Goal: Task Accomplishment & Management: Use online tool/utility

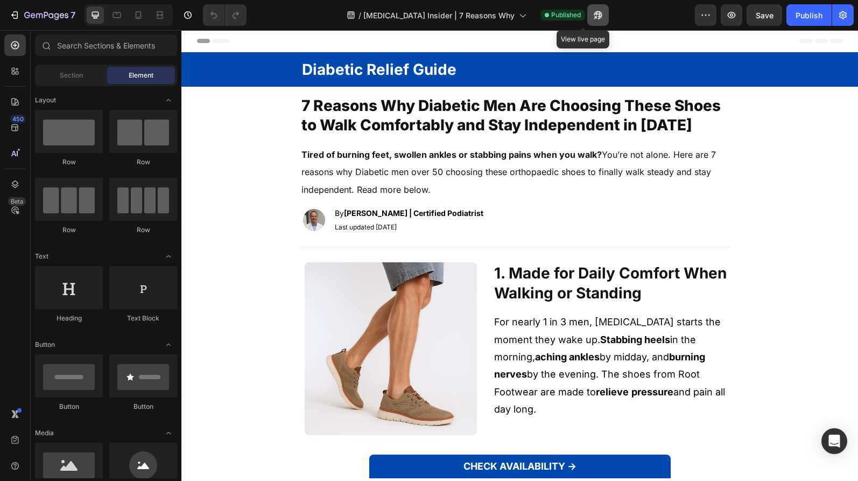
click at [594, 16] on icon "button" at bounding box center [595, 17] width 3 height 3
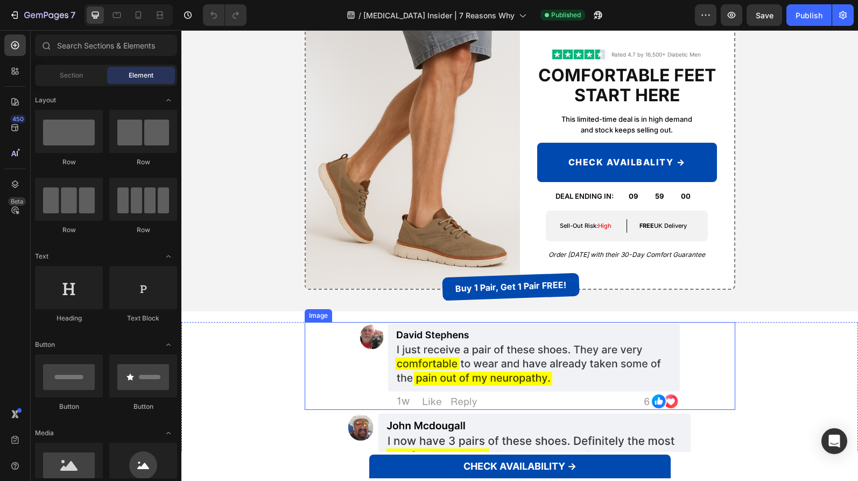
scroll to position [2275, 0]
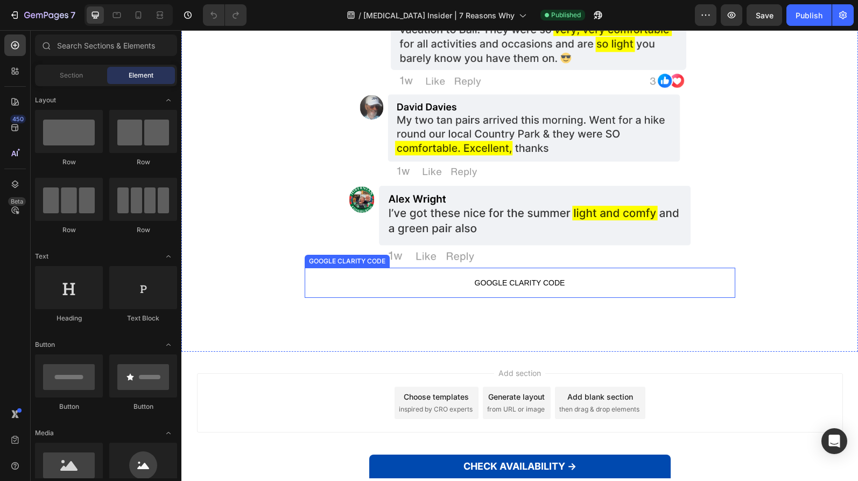
click at [487, 280] on span "GOOGLE CLARITY CODE" at bounding box center [520, 282] width 431 height 13
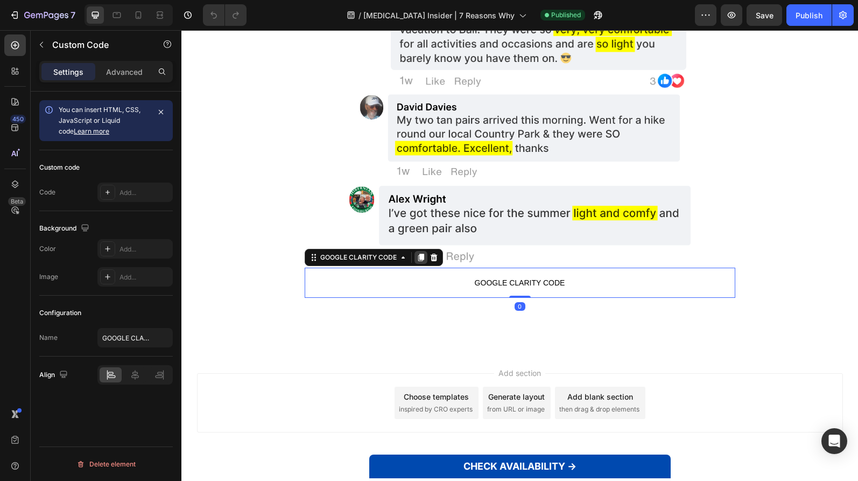
click at [418, 257] on icon at bounding box center [421, 258] width 6 height 8
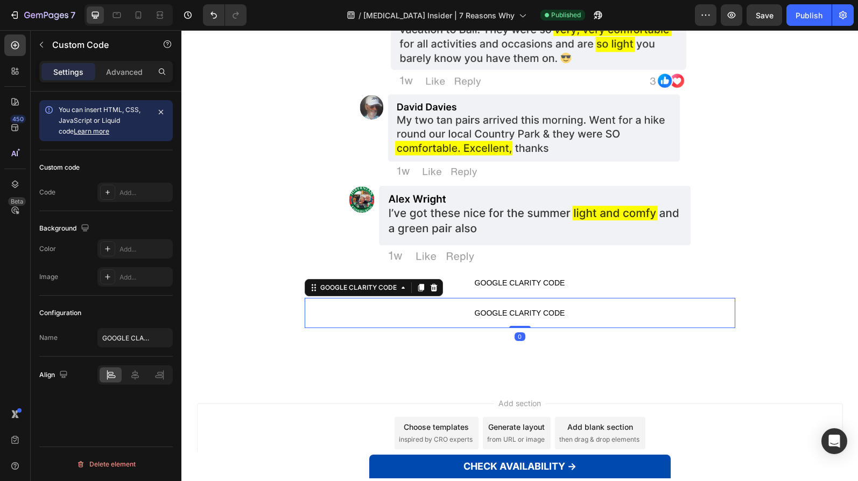
click at [488, 310] on span "GOOGLE CLARITY CODE" at bounding box center [520, 312] width 431 height 13
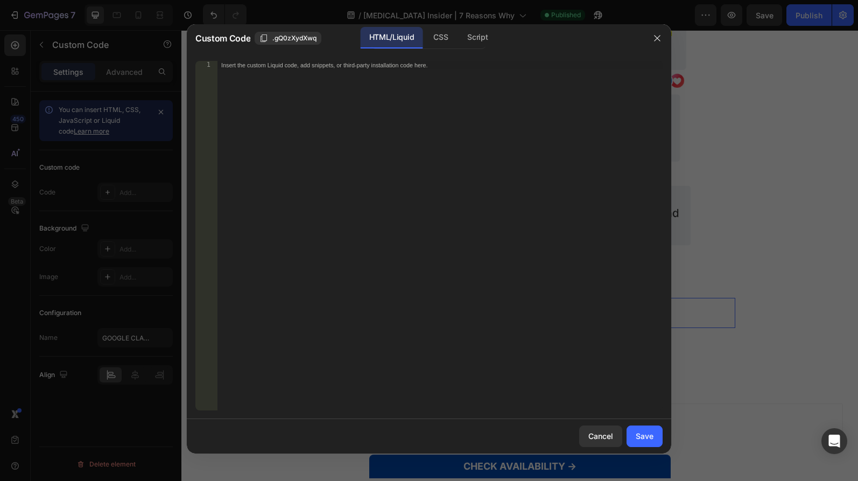
click at [488, 310] on div "Insert the custom Liquid code, add snippets, or third-party installation code h…" at bounding box center [440, 244] width 446 height 367
click at [616, 435] on button "Cancel" at bounding box center [600, 436] width 43 height 22
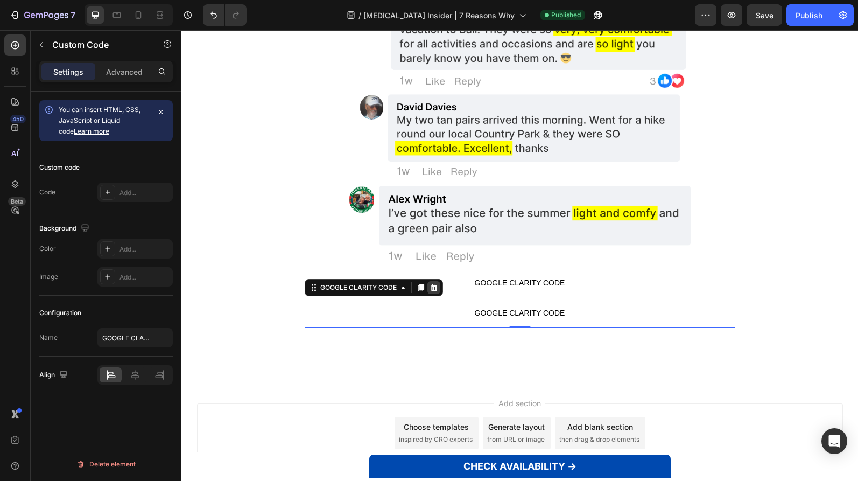
click at [430, 284] on icon at bounding box center [434, 287] width 9 height 9
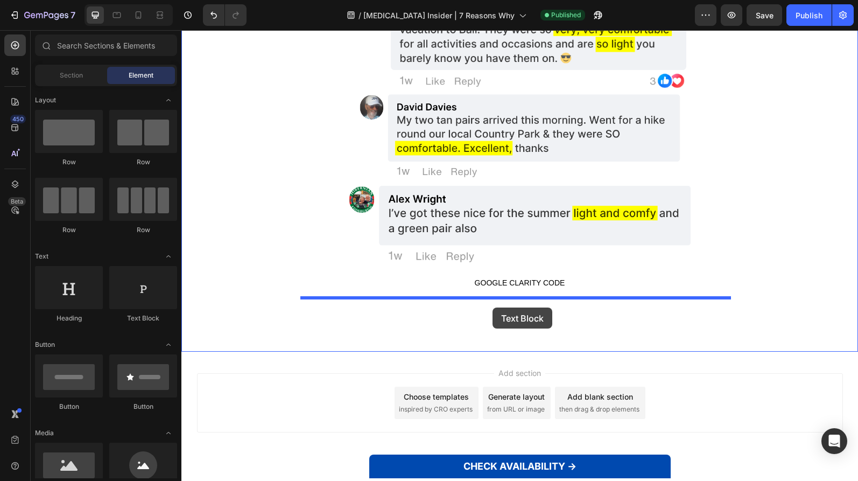
drag, startPoint x: 350, startPoint y: 319, endPoint x: 493, endPoint y: 301, distance: 143.8
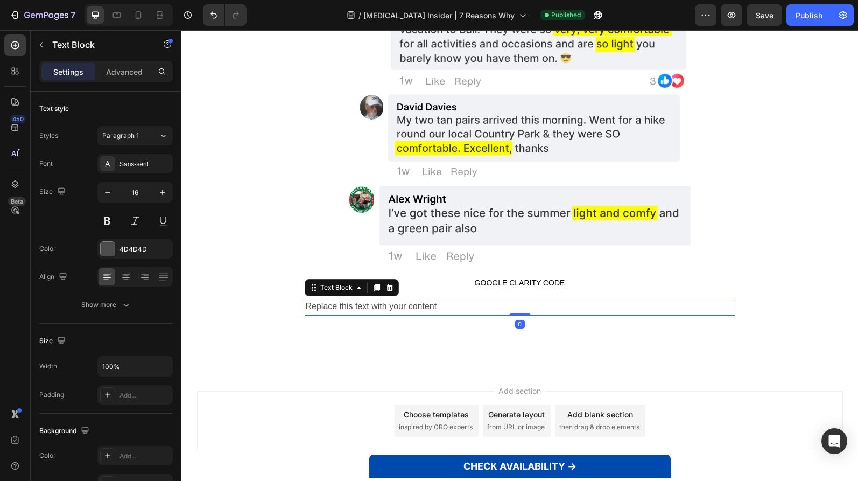
click at [478, 308] on div "Replace this text with your content" at bounding box center [520, 307] width 431 height 18
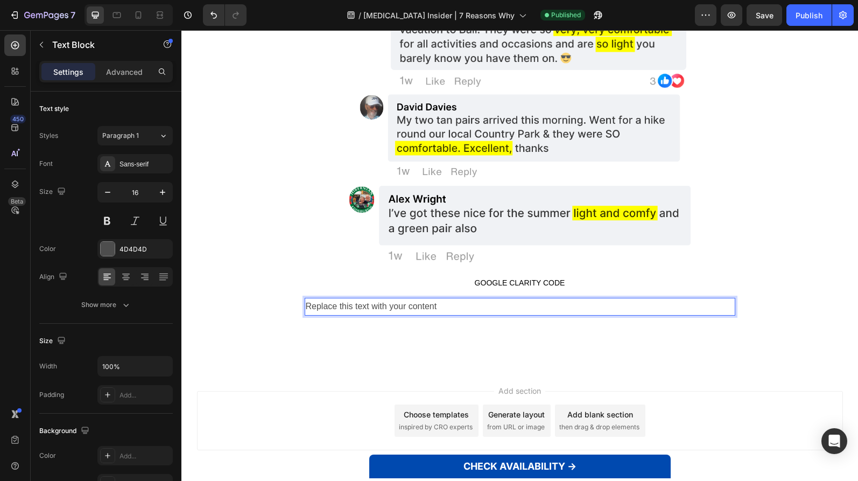
click at [478, 308] on p "Replace this text with your content" at bounding box center [520, 307] width 429 height 16
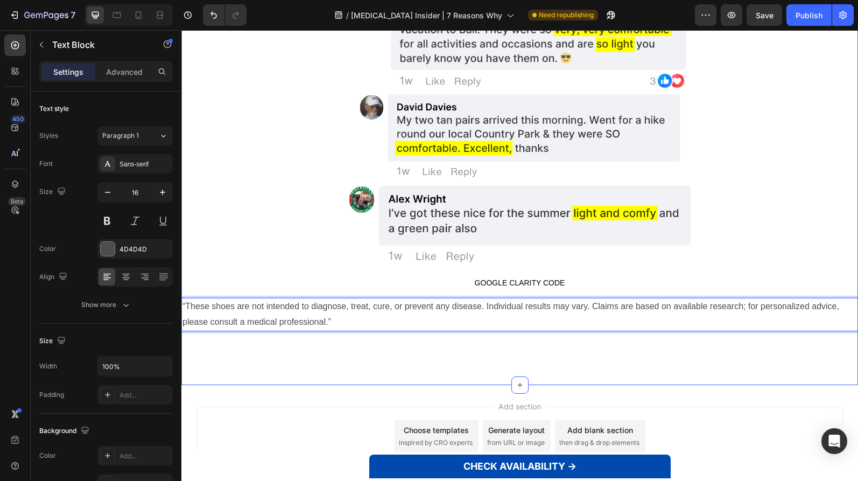
click at [354, 339] on div "Image Image Image Image Image Image GOOGLE CLARITY CODE GOOGLE CLARITY CODE “Th…" at bounding box center [519, 53] width 677 height 662
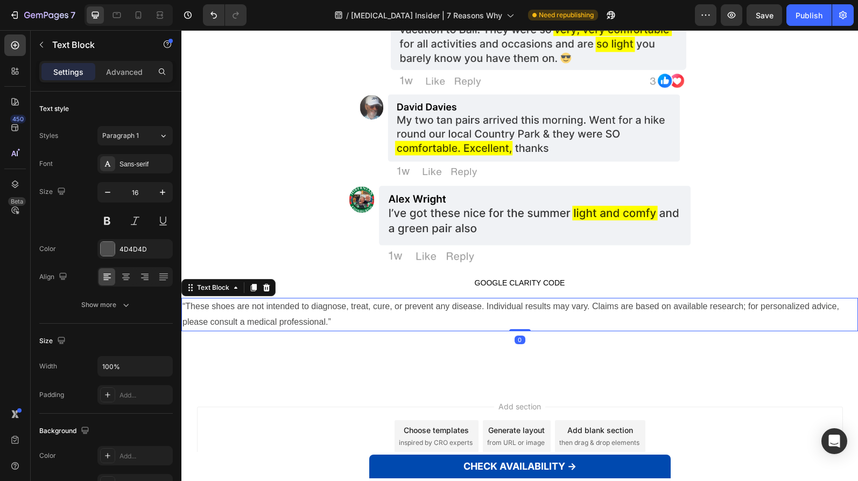
click at [360, 317] on p "“These shoes are not intended to diagnose, treat, cure, or prevent any disease.…" at bounding box center [520, 314] width 675 height 31
click at [121, 67] on p "Advanced" at bounding box center [124, 71] width 37 height 11
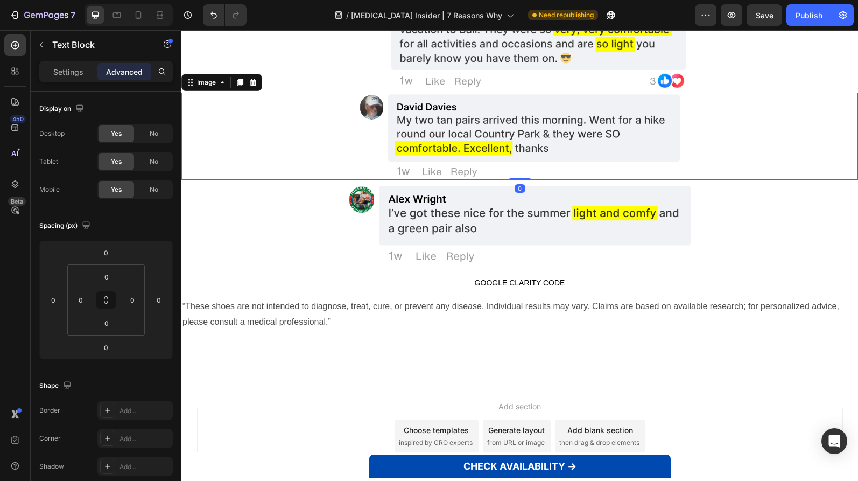
click at [229, 144] on div at bounding box center [519, 137] width 677 height 88
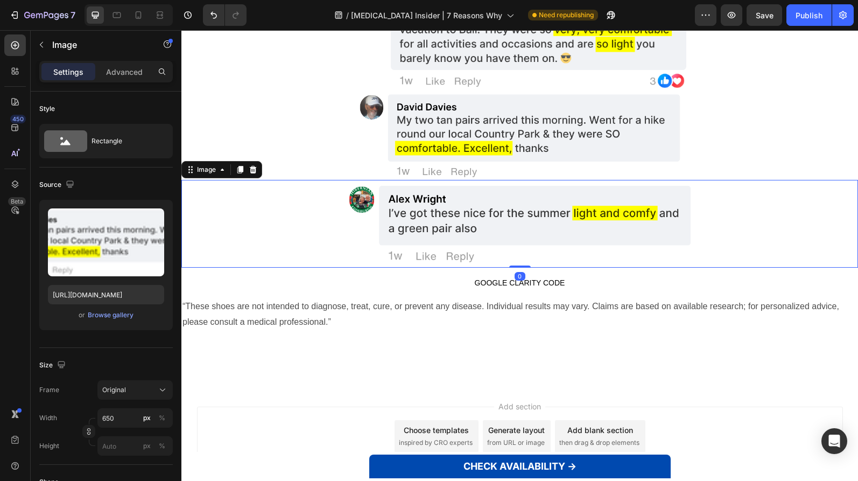
click at [240, 196] on div at bounding box center [519, 224] width 677 height 88
click at [136, 85] on div "Settings Advanced" at bounding box center [106, 76] width 151 height 31
click at [131, 76] on p "Advanced" at bounding box center [124, 71] width 37 height 11
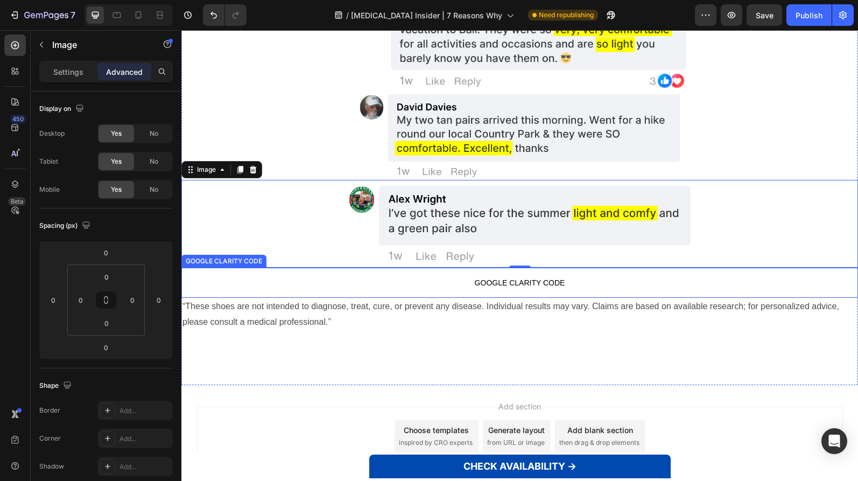
click at [387, 274] on p "GOOGLE CLARITY CODE" at bounding box center [519, 283] width 677 height 30
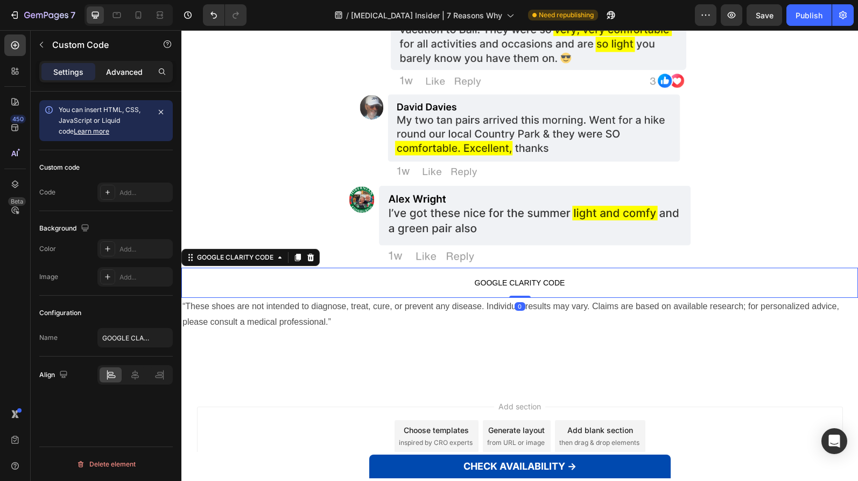
click at [114, 66] on div "Advanced" at bounding box center [124, 71] width 54 height 17
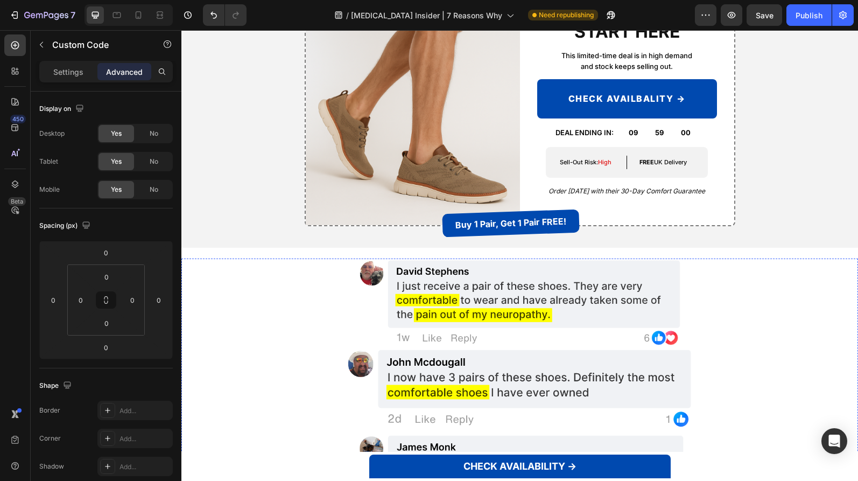
scroll to position [1716, 0]
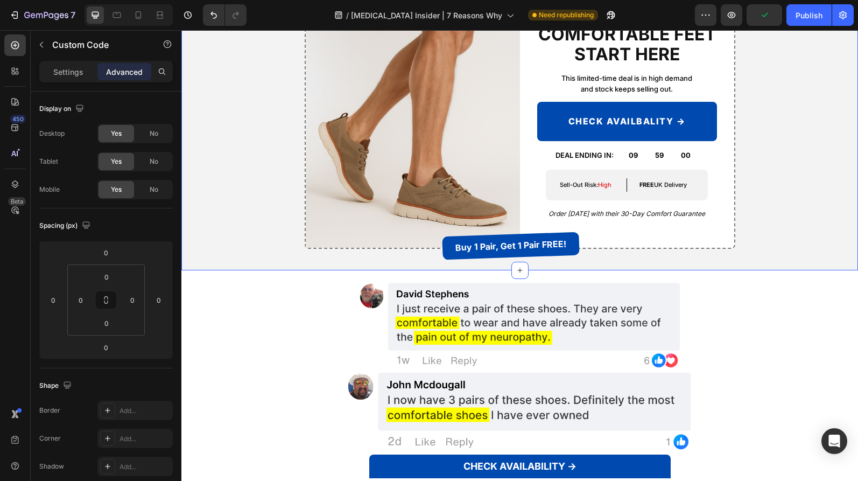
click at [278, 181] on div "Image Buy 1 Pair, Get 1 Pair FREE! Button Image Rated 4.7 by 16,500+ Diabetic M…" at bounding box center [520, 114] width 660 height 270
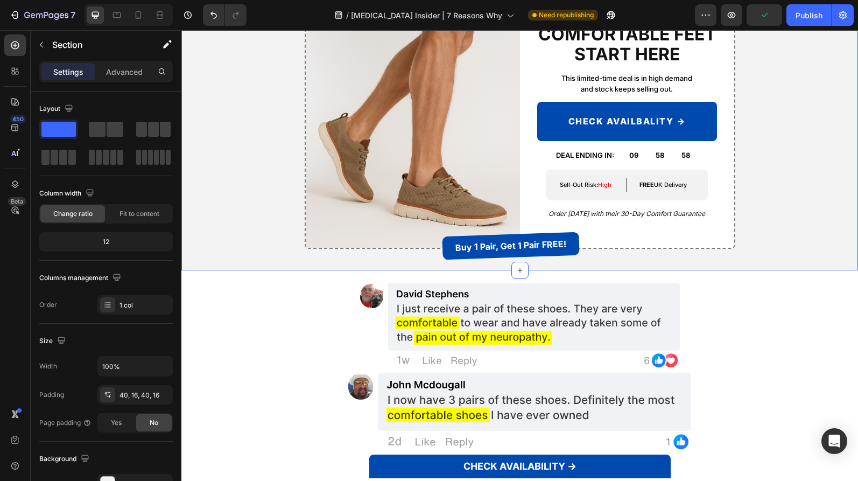
click at [118, 83] on div "Settings Advanced" at bounding box center [106, 76] width 151 height 31
click at [123, 78] on div "Advanced" at bounding box center [124, 71] width 54 height 17
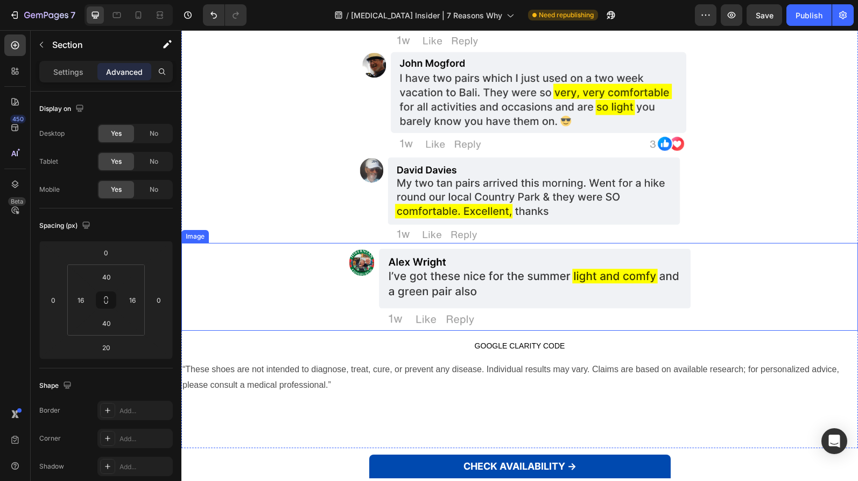
scroll to position [2309, 0]
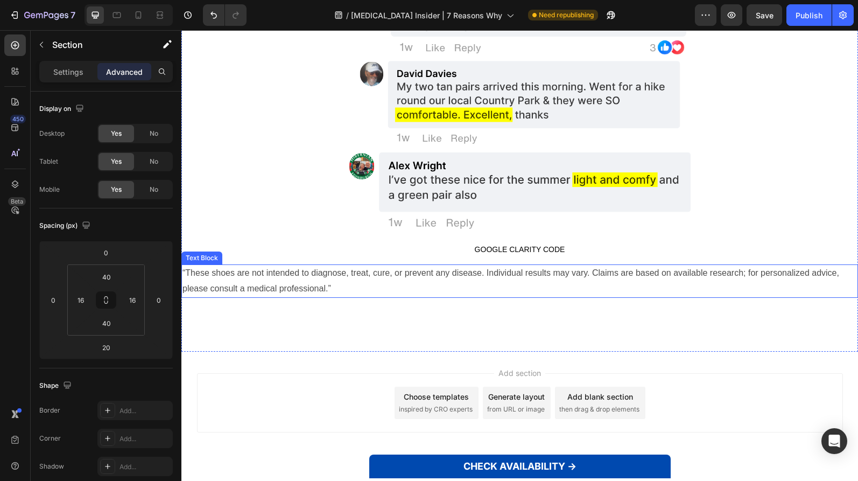
click at [283, 239] on p "GOOGLE CLARITY CODE" at bounding box center [519, 249] width 677 height 30
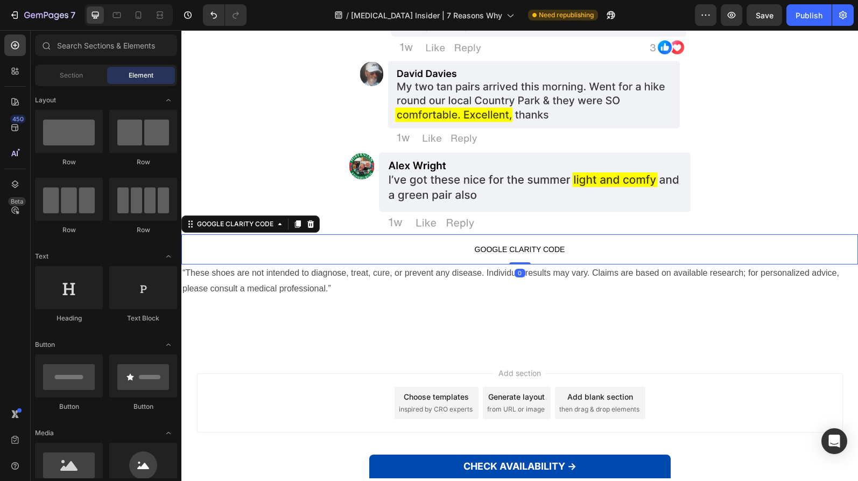
click at [342, 355] on div "Add section Choose templates inspired by CRO experts Generate layout from URL o…" at bounding box center [519, 405] width 677 height 107
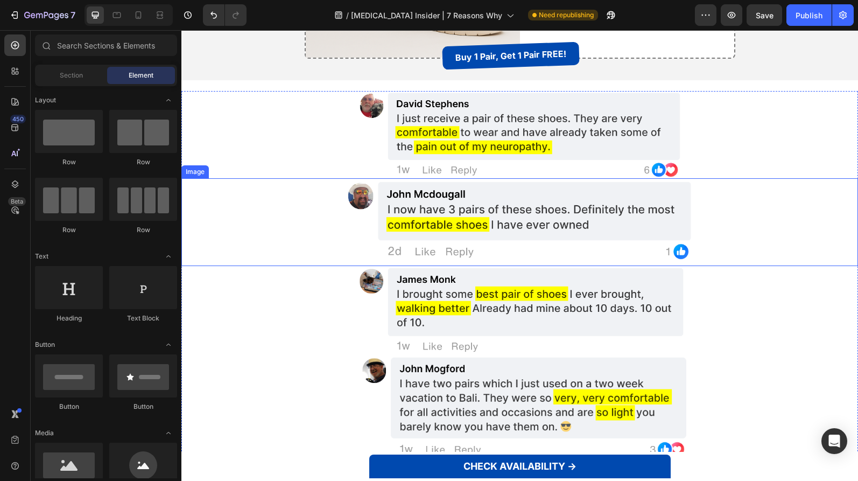
click at [239, 171] on div at bounding box center [519, 135] width 677 height 88
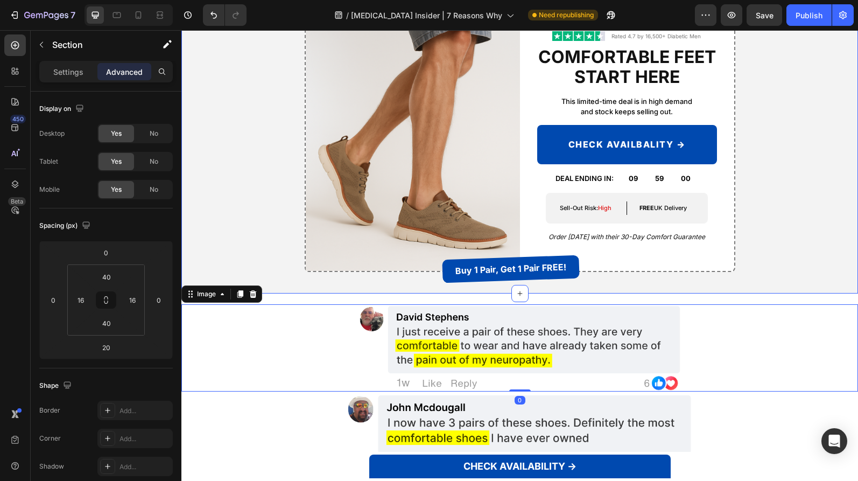
click at [229, 151] on div "Image Buy 1 Pair, Get 1 Pair FREE! Button Image Rated 4.7 by 16,500+ Diabetic M…" at bounding box center [520, 137] width 660 height 270
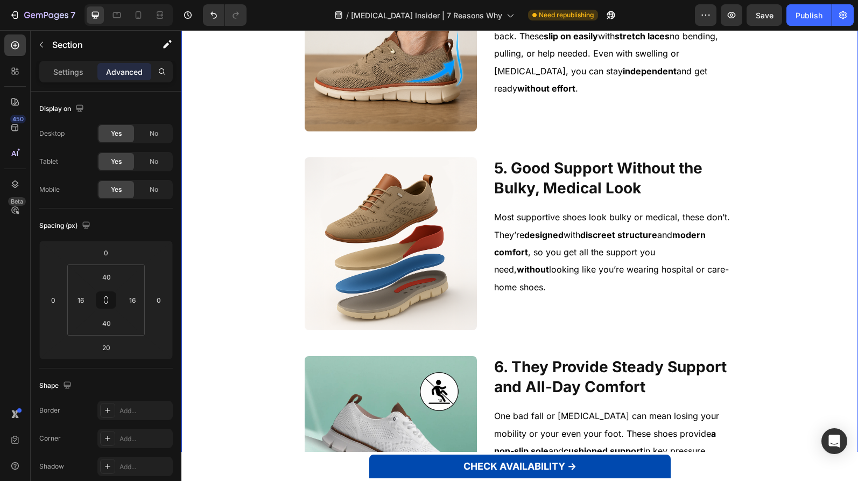
click at [247, 263] on div "1. Made for Daily Comfort When Walking or Standing Heading Image 1. Made for Da…" at bounding box center [520, 52] width 660 height 1403
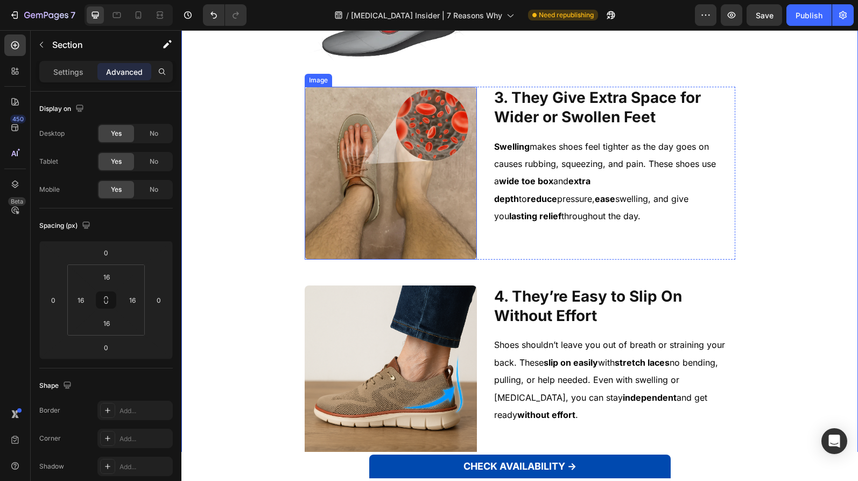
scroll to position [576, 0]
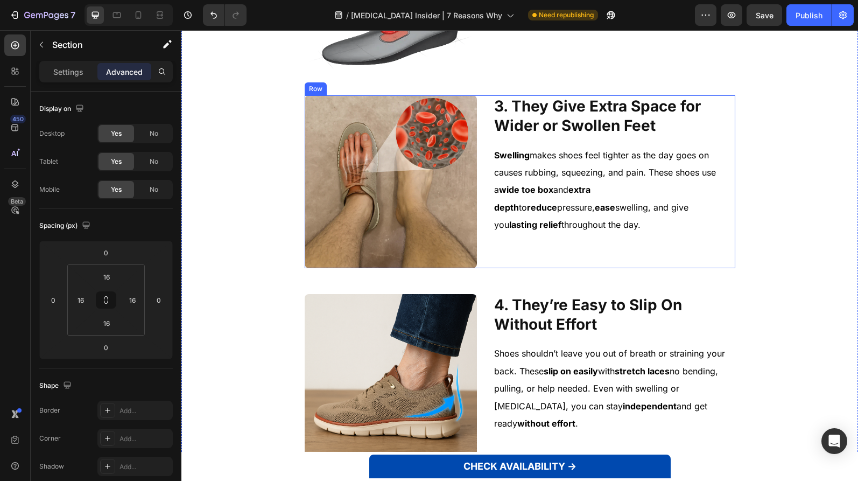
click at [580, 252] on div "3. They Give Extra Space for Wider or Swollen Feet Heading Swelling makes shoes…" at bounding box center [614, 181] width 242 height 173
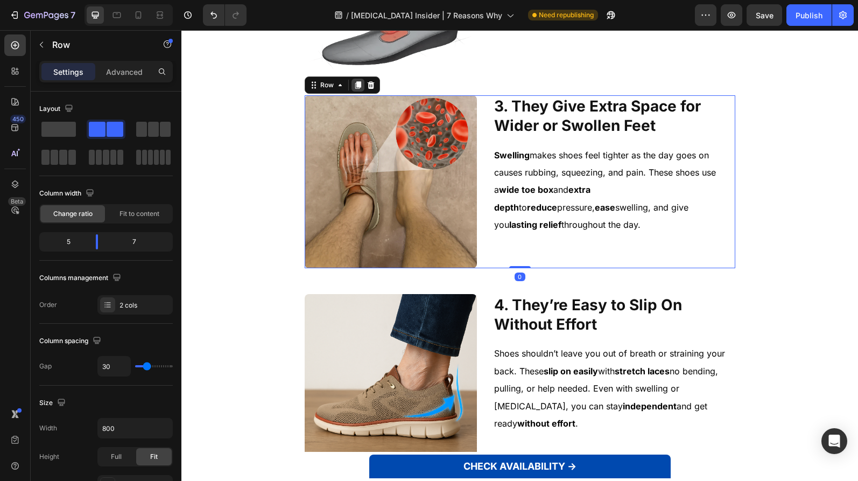
click at [355, 83] on icon at bounding box center [358, 85] width 6 height 8
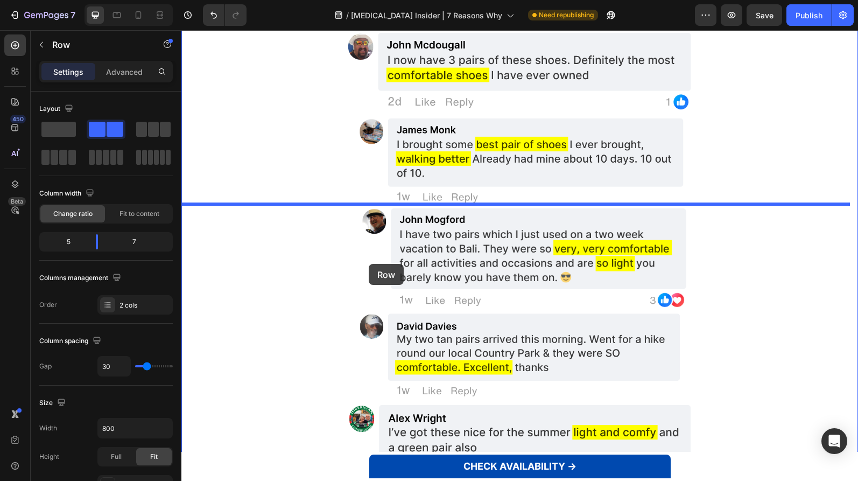
scroll to position [2507, 0]
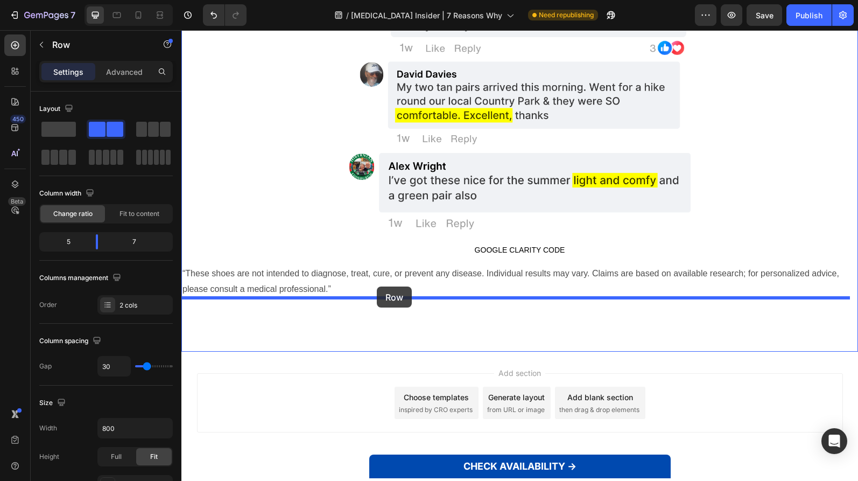
drag, startPoint x: 323, startPoint y: 282, endPoint x: 377, endPoint y: 286, distance: 54.1
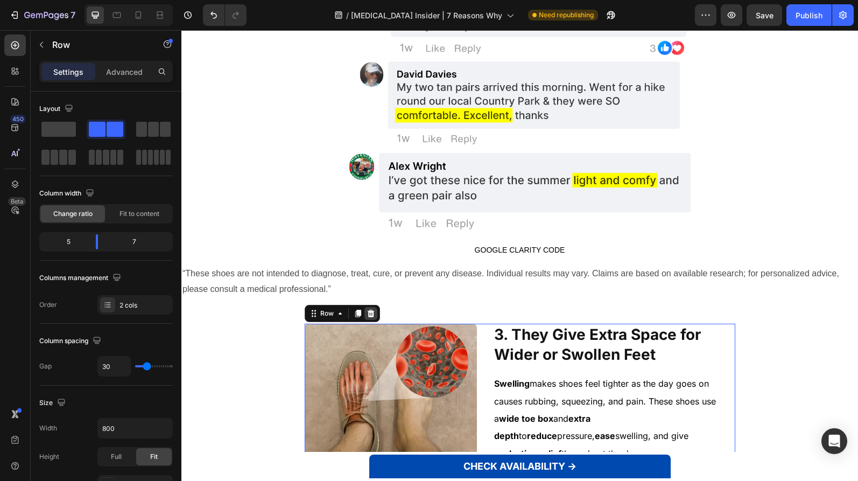
click at [369, 316] on icon at bounding box center [371, 313] width 9 height 9
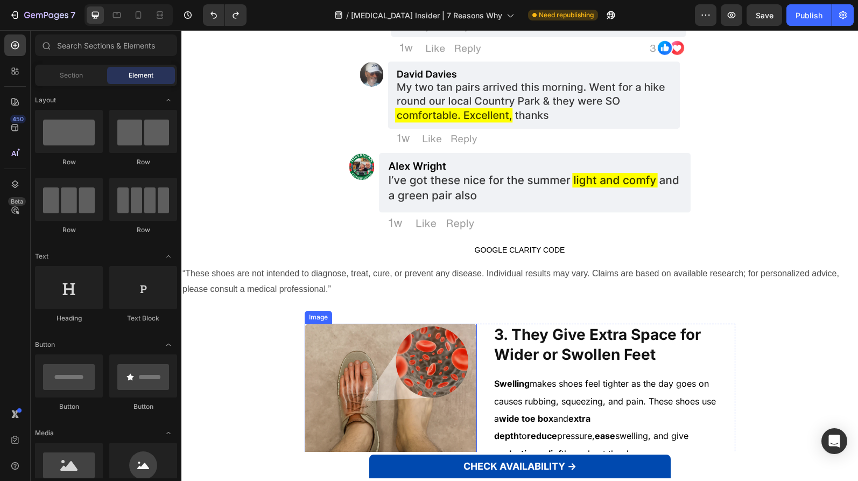
click at [394, 365] on img at bounding box center [391, 410] width 173 height 173
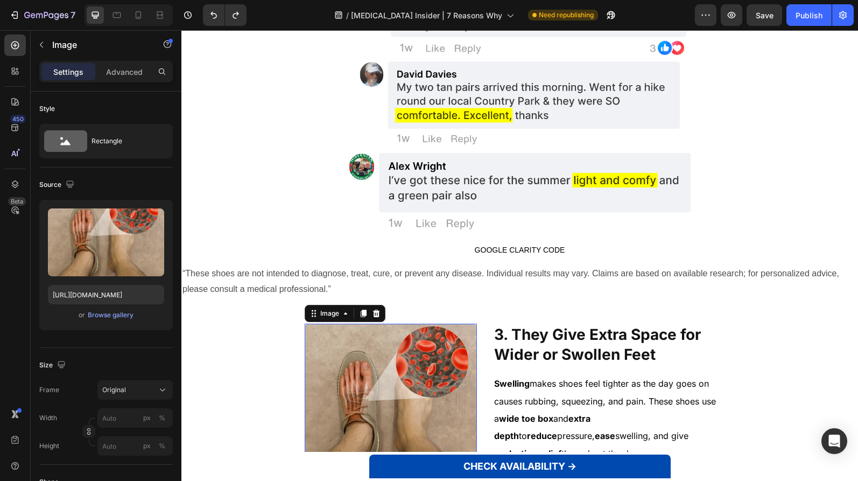
click at [372, 314] on icon at bounding box center [376, 313] width 9 height 9
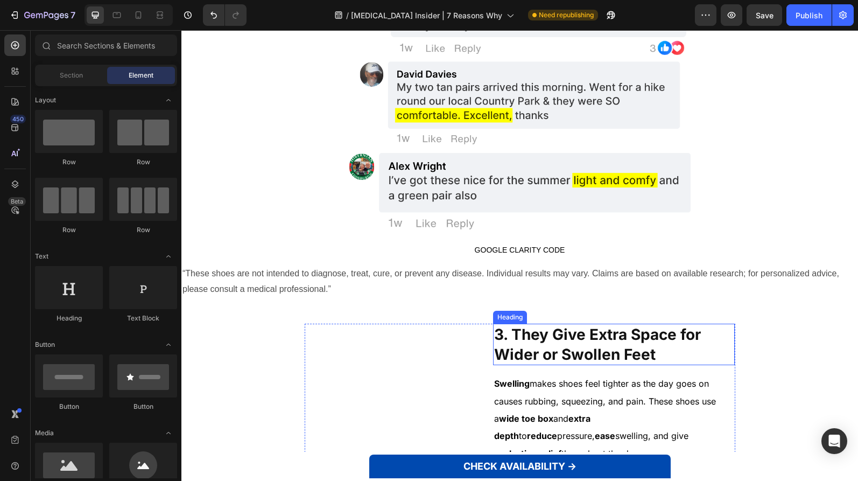
click at [548, 359] on strong "3. They Give Extra Space for Wider or Swollen Feet" at bounding box center [597, 344] width 207 height 38
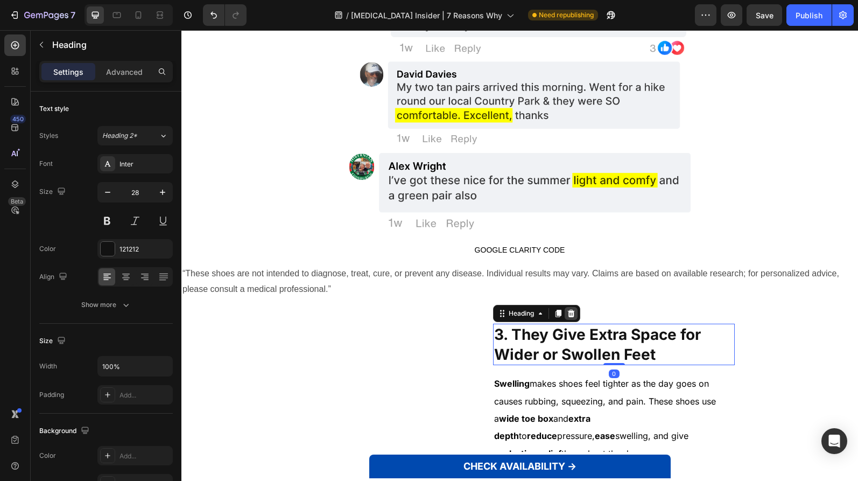
click at [565, 314] on div at bounding box center [571, 313] width 13 height 13
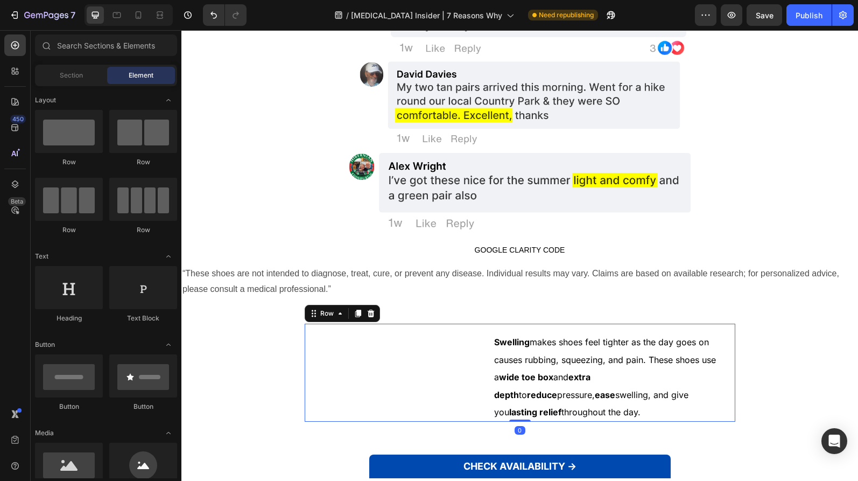
click at [487, 340] on div "3. They Give Extra Space for Wider or Swollen Feet Heading Swelling makes shoes…" at bounding box center [520, 373] width 431 height 98
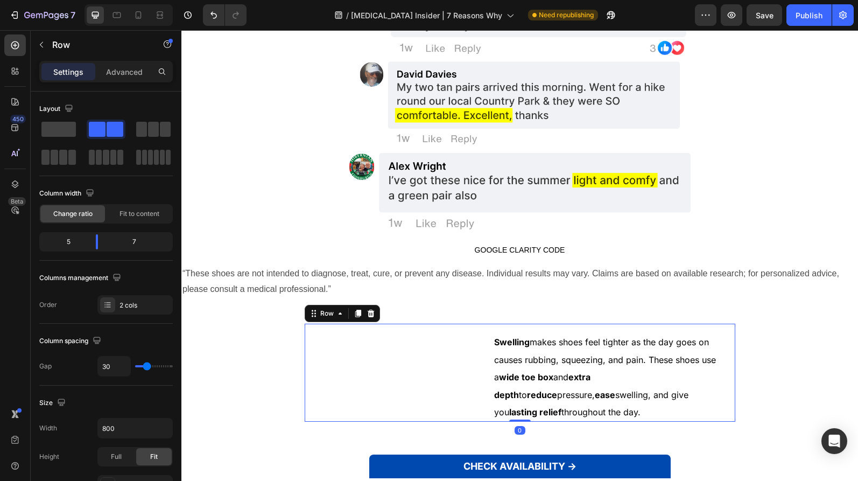
click at [464, 343] on div "3. They Give Extra Space for Wider or Swollen Feet Heading" at bounding box center [391, 373] width 173 height 98
click at [70, 130] on span at bounding box center [58, 129] width 34 height 15
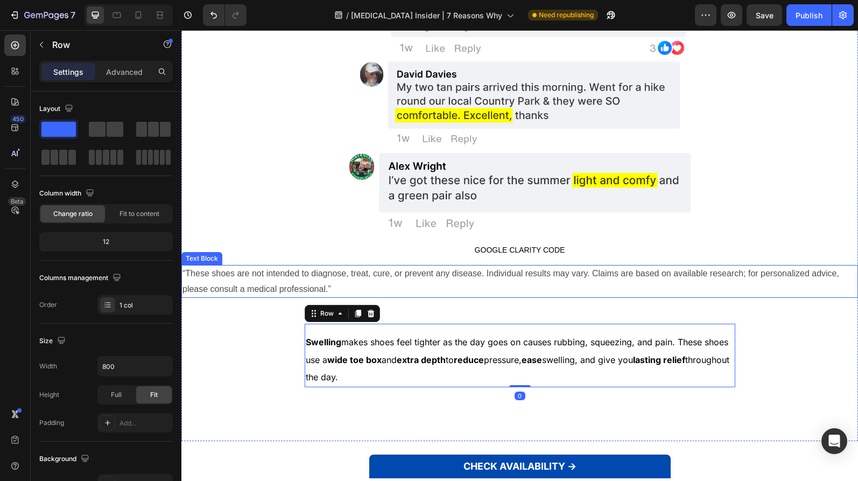
click at [472, 278] on p "“These shoes are not intended to diagnose, treat, cure, or prevent any disease.…" at bounding box center [520, 281] width 675 height 31
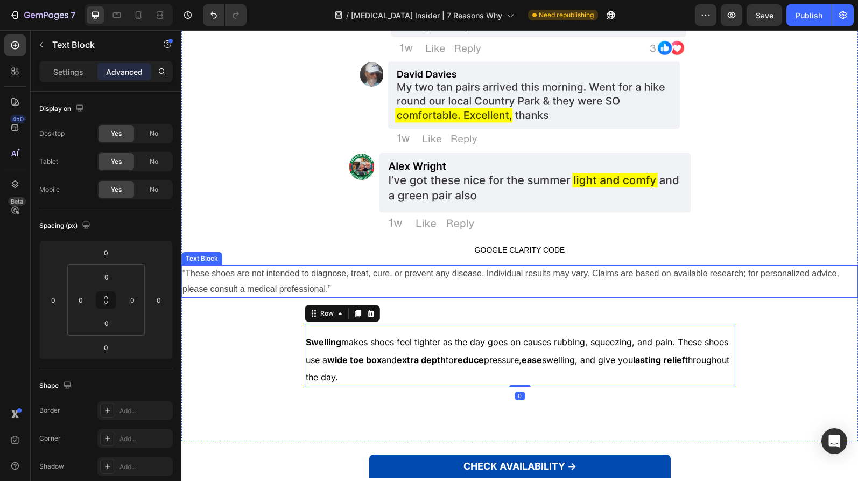
click at [472, 278] on p "“These shoes are not intended to diagnose, treat, cure, or prevent any disease.…" at bounding box center [520, 281] width 675 height 31
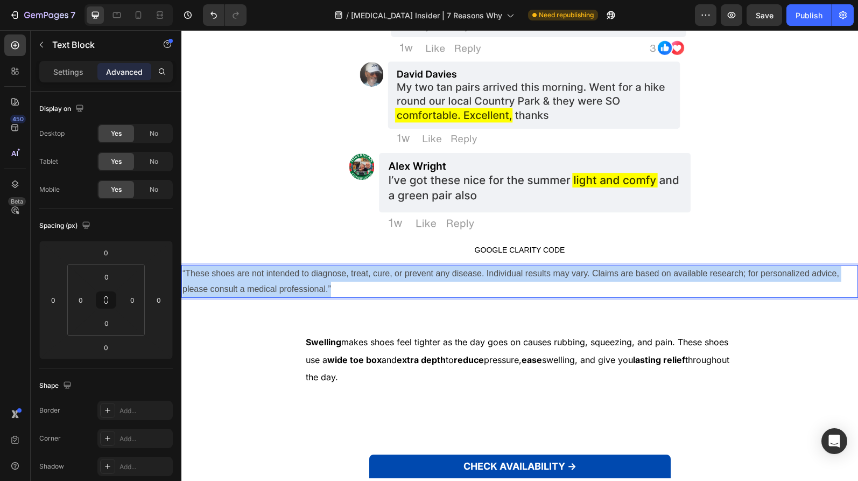
click at [472, 278] on p "“These shoes are not intended to diagnose, treat, cure, or prevent any disease.…" at bounding box center [520, 281] width 675 height 31
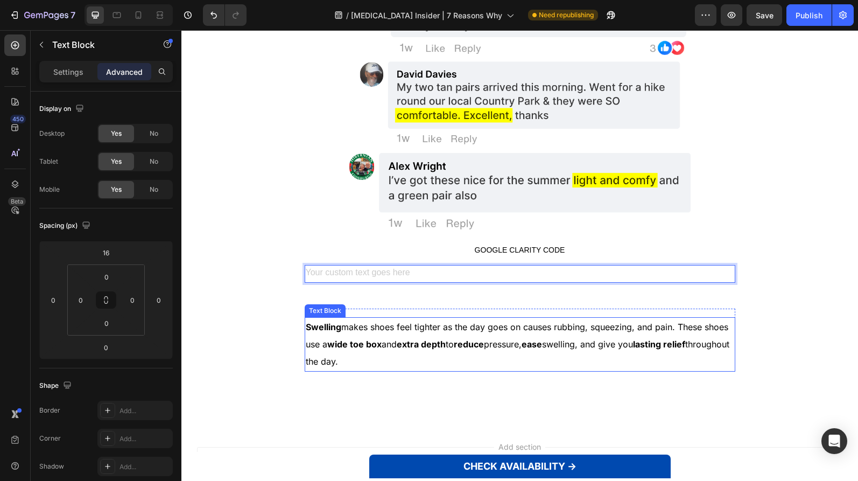
click at [479, 346] on strong "reduce" at bounding box center [469, 344] width 30 height 11
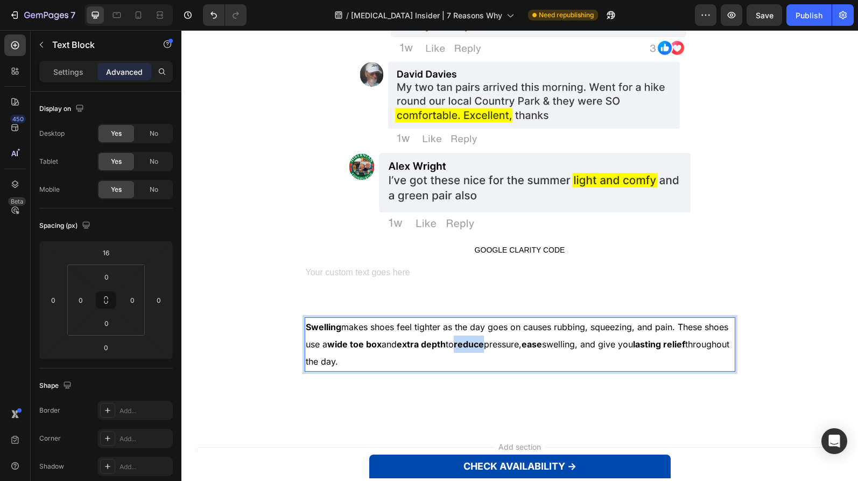
click at [479, 346] on strong "reduce" at bounding box center [469, 344] width 30 height 11
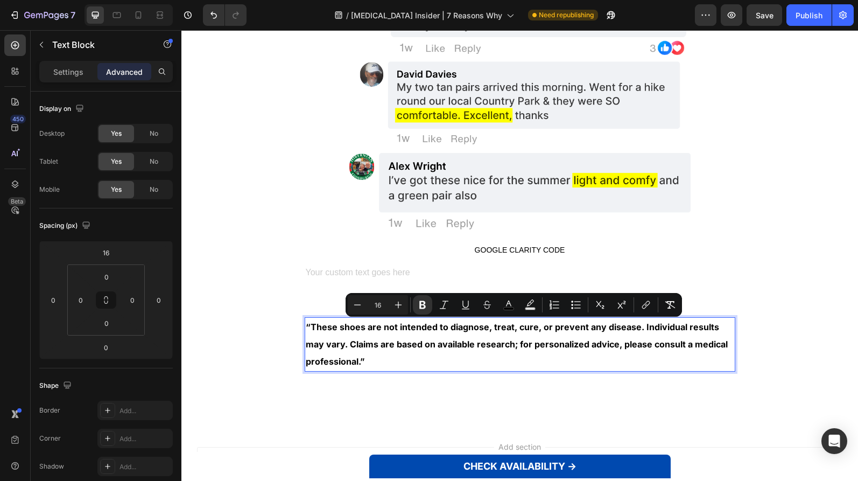
click at [424, 353] on p "“These shoes are not intended to diagnose, treat, cure, or prevent any disease.…" at bounding box center [520, 344] width 429 height 52
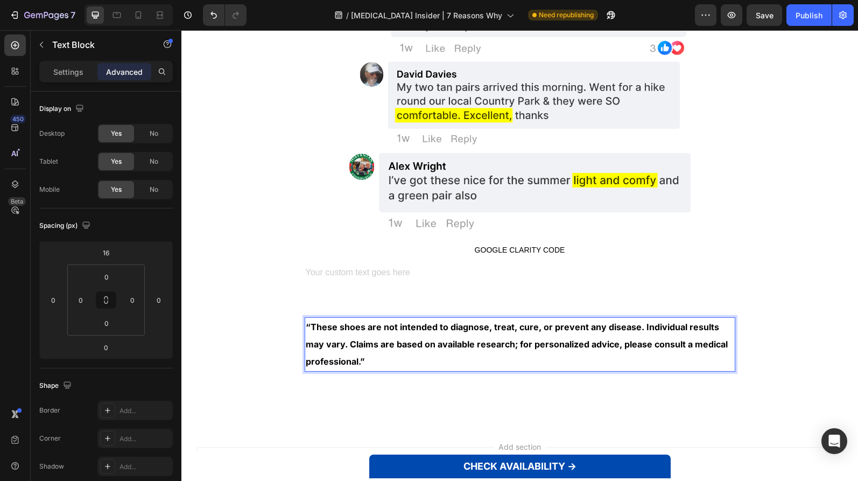
click at [425, 354] on p "“These shoes are not intended to diagnose, treat, cure, or prevent any disease.…" at bounding box center [520, 344] width 429 height 52
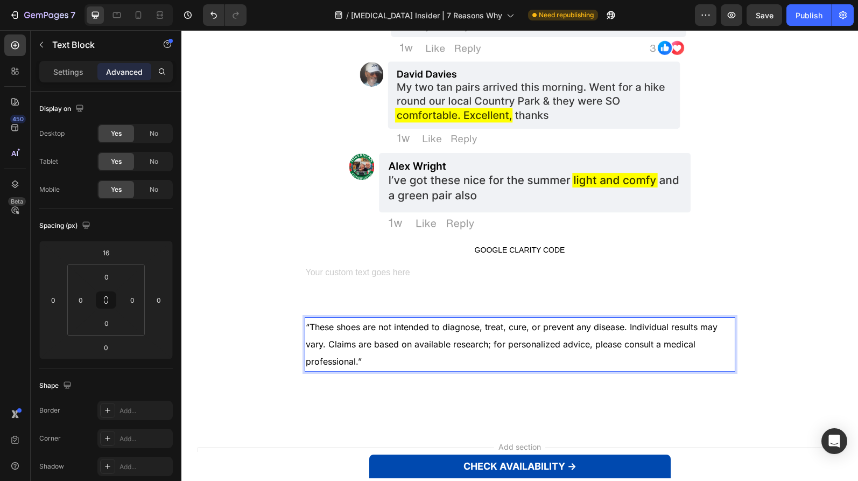
click at [425, 354] on p "“These shoes are not intended to diagnose, treat, cure, or prevent any disease.…" at bounding box center [520, 344] width 429 height 52
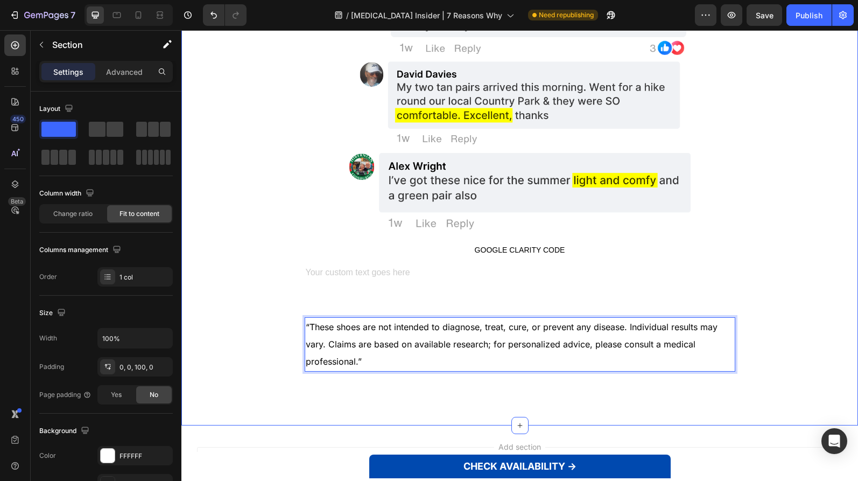
click at [392, 287] on div "Image Image Image Image Image Image GOOGLE CLARITY CODE GOOGLE CLARITY CODE Tex…" at bounding box center [520, 30] width 431 height 682
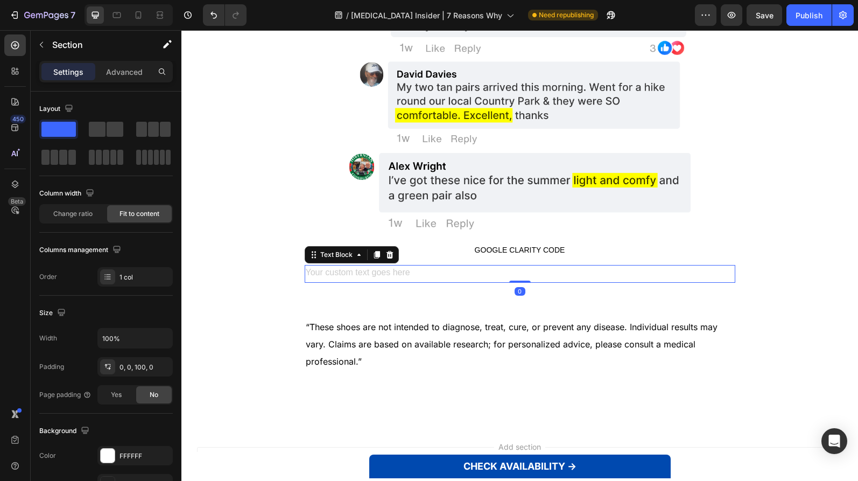
click at [394, 277] on div "Rich Text Editor. Editing area: main" at bounding box center [520, 274] width 431 height 18
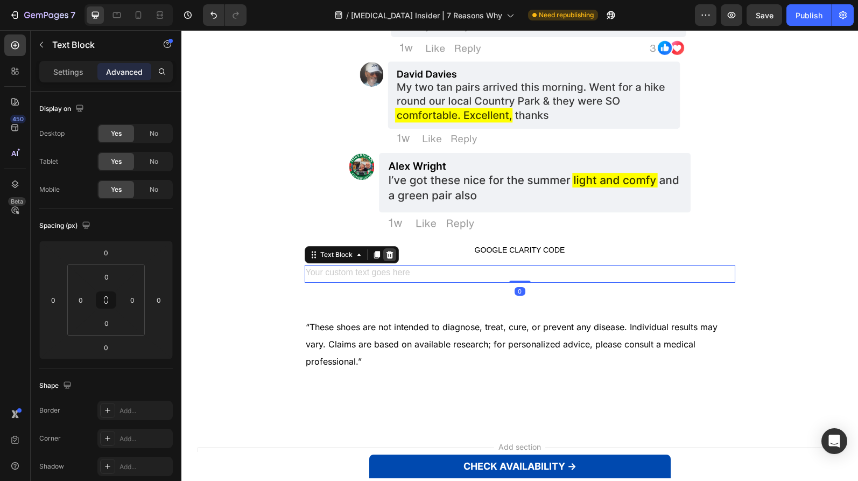
click at [389, 258] on icon at bounding box center [389, 254] width 9 height 9
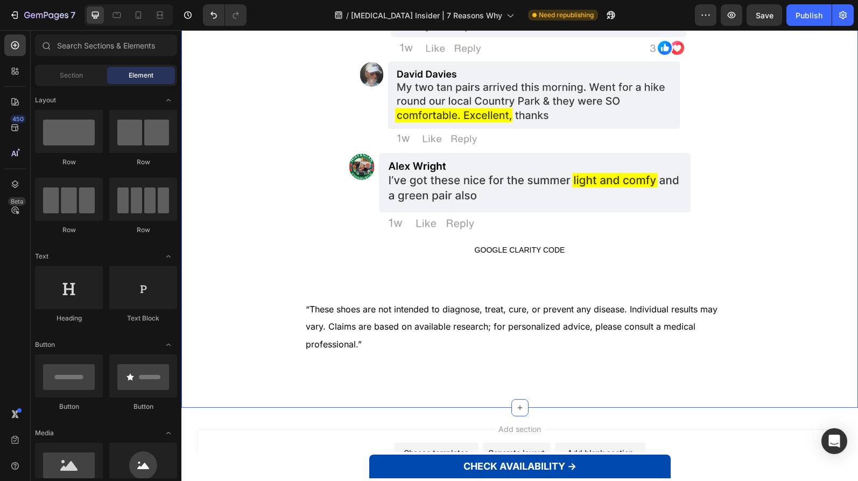
click at [503, 275] on div "Image Image Image Image Image Image GOOGLE CLARITY CODE GOOGLE CLARITY CODE 3. …" at bounding box center [520, 21] width 431 height 664
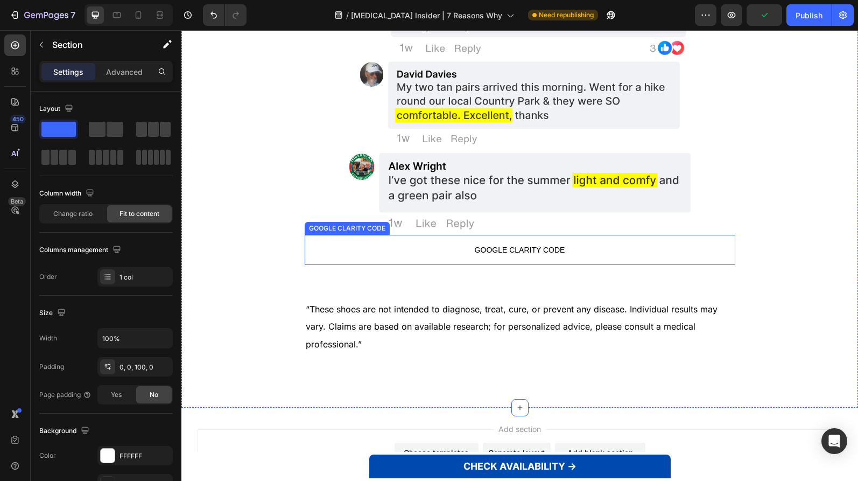
click at [498, 251] on span "GOOGLE CLARITY CODE" at bounding box center [520, 249] width 431 height 13
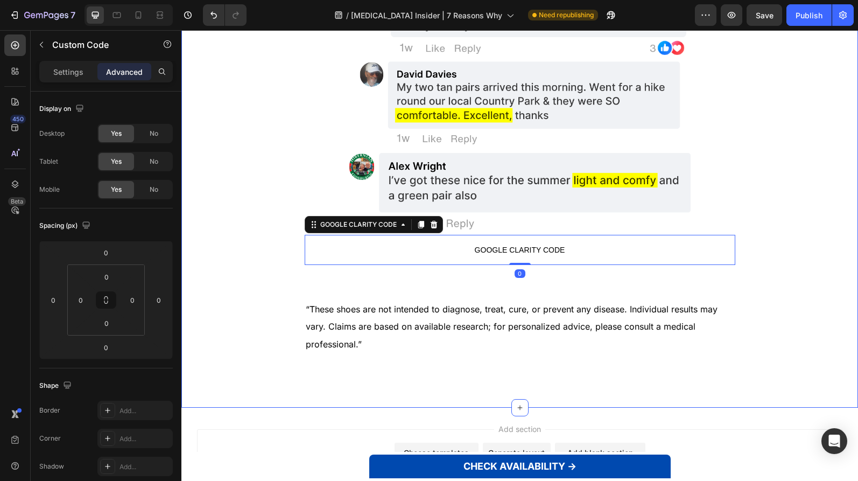
click at [381, 287] on div "Image Image Image Image Image Image GOOGLE CLARITY CODE GOOGLE CLARITY CODE 0 3…" at bounding box center [520, 21] width 431 height 664
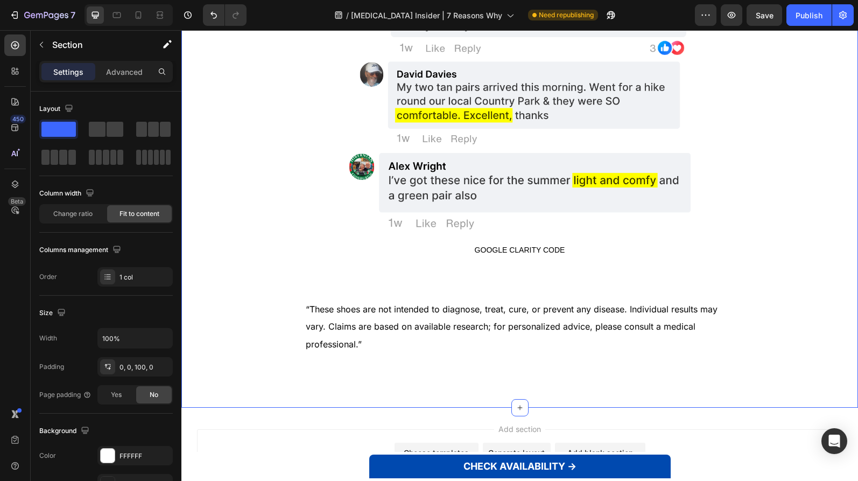
click at [385, 319] on p "“These shoes are not intended to diagnose, treat, cure, or prevent any disease.…" at bounding box center [520, 326] width 429 height 52
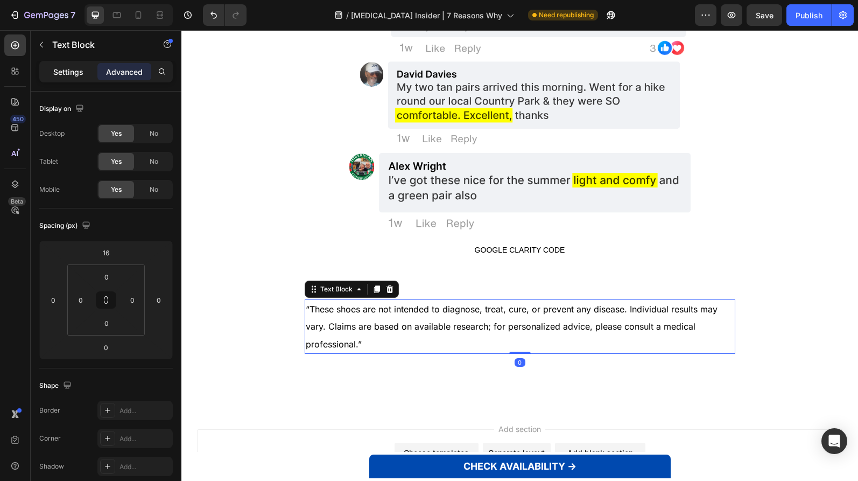
click at [48, 75] on div "Settings" at bounding box center [68, 71] width 54 height 17
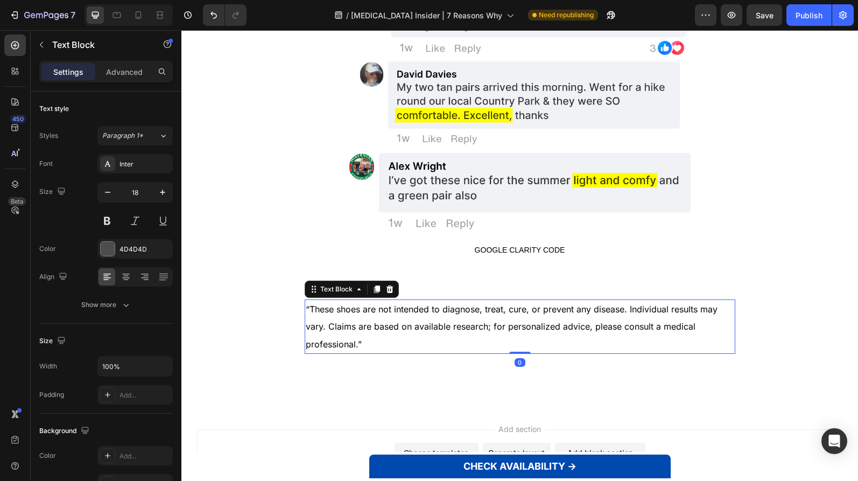
click at [96, 73] on div "Settings Advanced" at bounding box center [105, 71] width 129 height 17
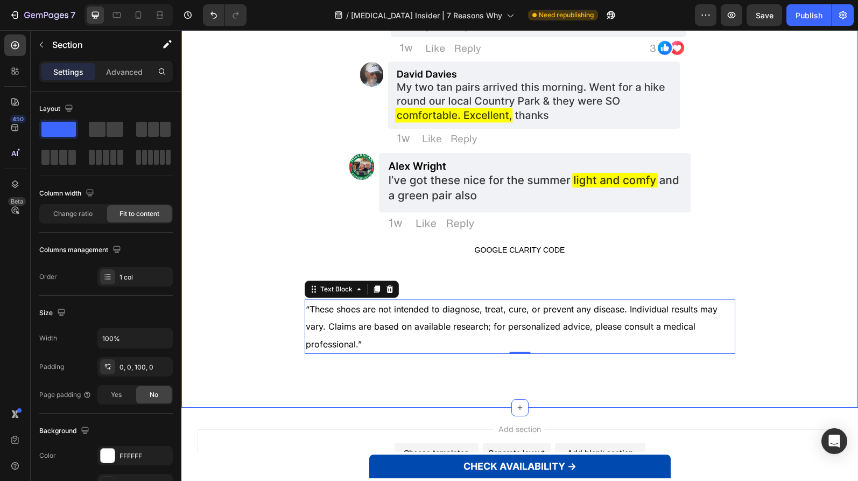
click at [483, 268] on div "Image Image Image Image Image Image GOOGLE CLARITY CODE GOOGLE CLARITY CODE 3. …" at bounding box center [520, 21] width 431 height 664
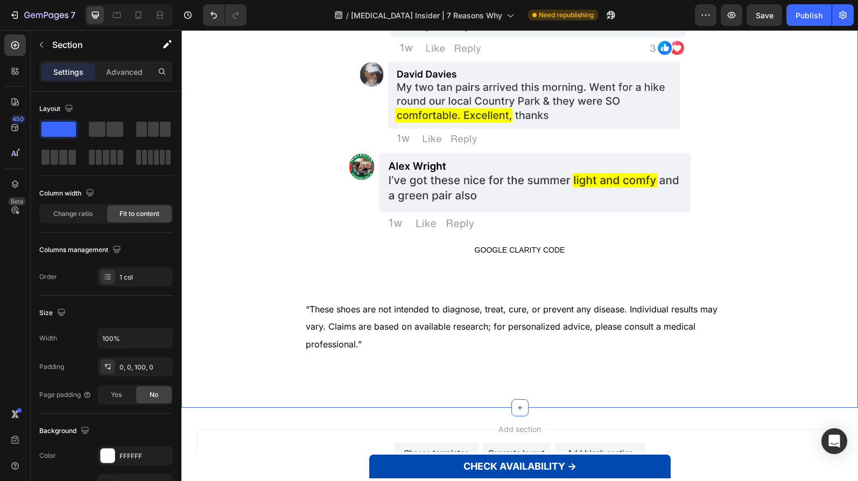
click at [477, 255] on span "GOOGLE CLARITY CODE" at bounding box center [520, 249] width 431 height 13
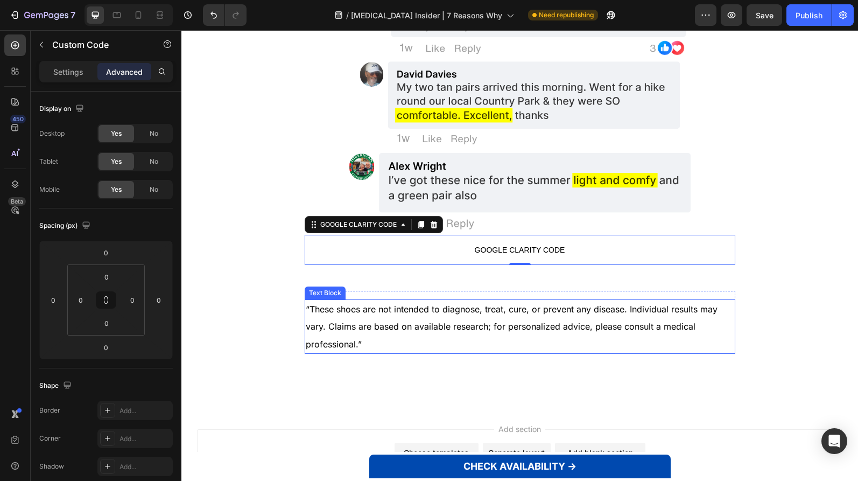
click at [422, 316] on p "“These shoes are not intended to diagnose, treat, cure, or prevent any disease.…" at bounding box center [520, 326] width 429 height 52
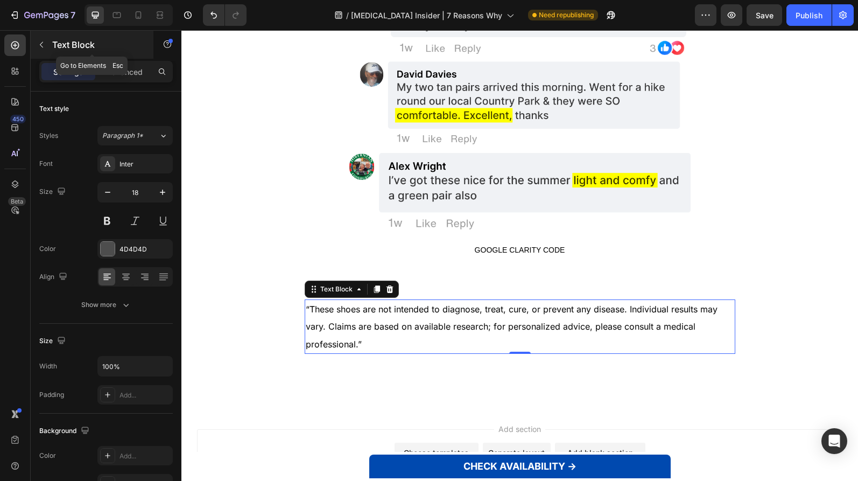
click at [33, 47] on button "button" at bounding box center [41, 44] width 17 height 17
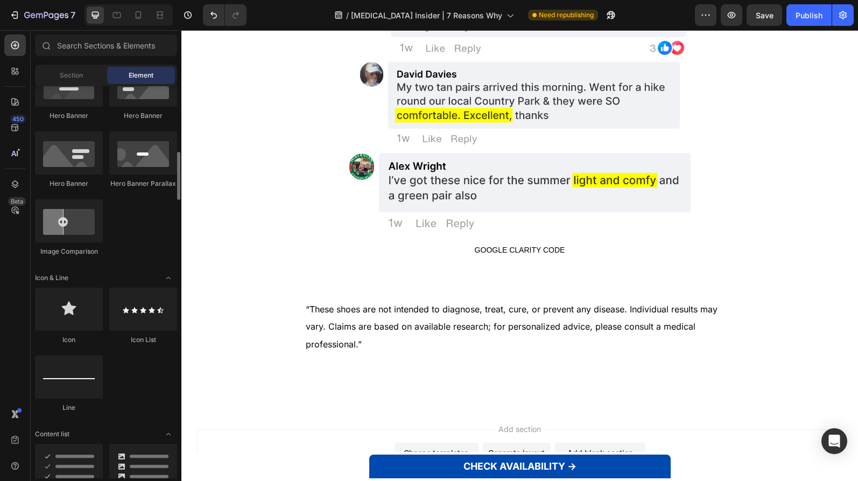
scroll to position [535, 0]
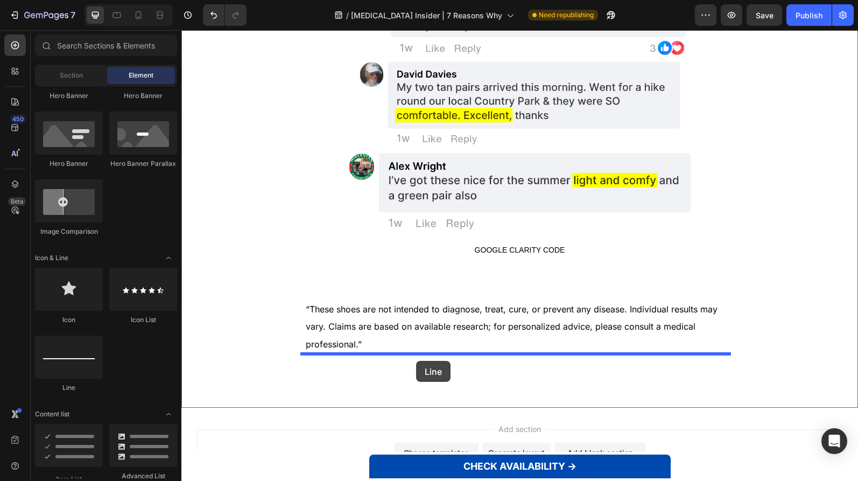
drag, startPoint x: 268, startPoint y: 385, endPoint x: 416, endPoint y: 361, distance: 150.0
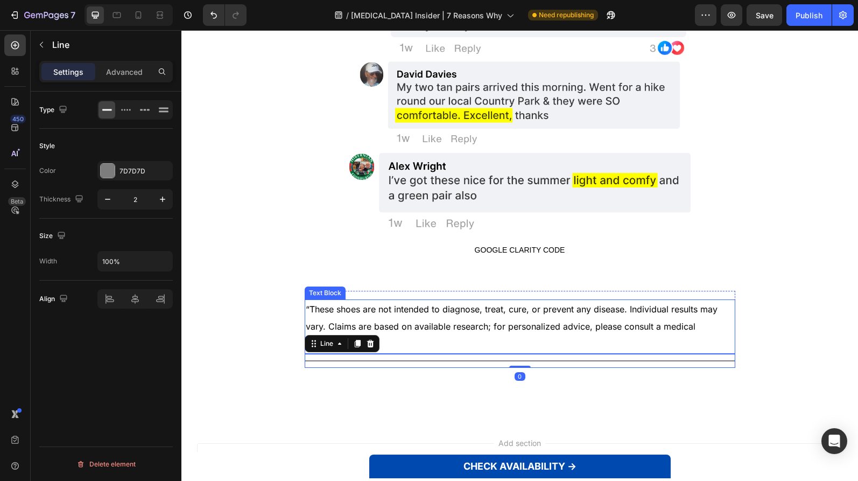
click at [422, 334] on p "“These shoes are not intended to diagnose, treat, cure, or prevent any disease.…" at bounding box center [520, 326] width 429 height 52
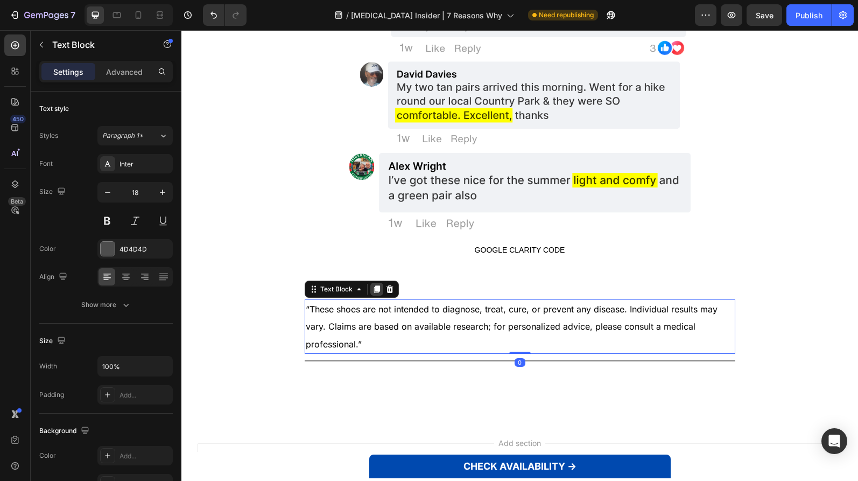
click at [373, 288] on icon at bounding box center [377, 289] width 9 height 9
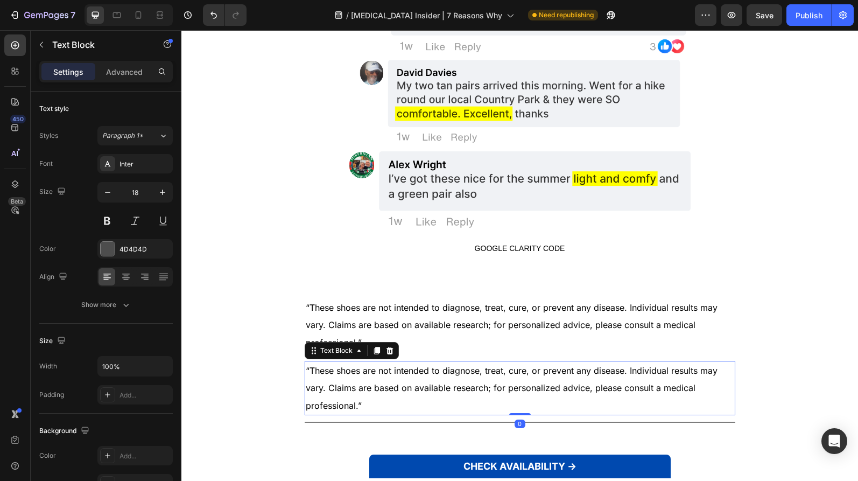
scroll to position [2509, 0]
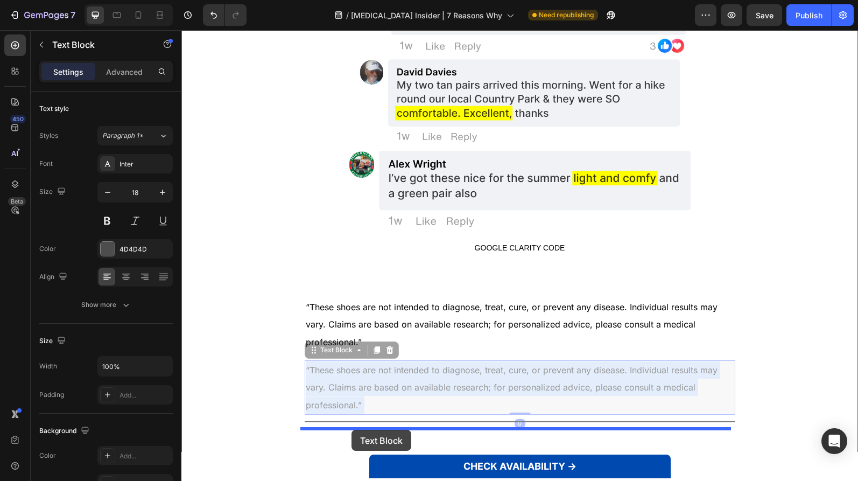
drag, startPoint x: 348, startPoint y: 371, endPoint x: 352, endPoint y: 430, distance: 58.8
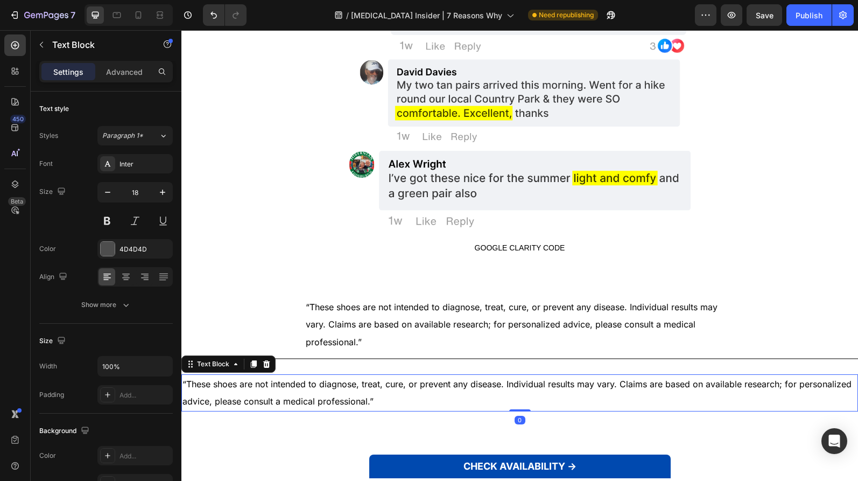
click at [349, 390] on p "“These shoes are not intended to diagnose, treat, cure, or prevent any disease.…" at bounding box center [520, 392] width 675 height 35
click at [350, 389] on p "“These shoes are not intended to diagnose, treat, cure, or prevent any disease.…" at bounding box center [520, 392] width 675 height 35
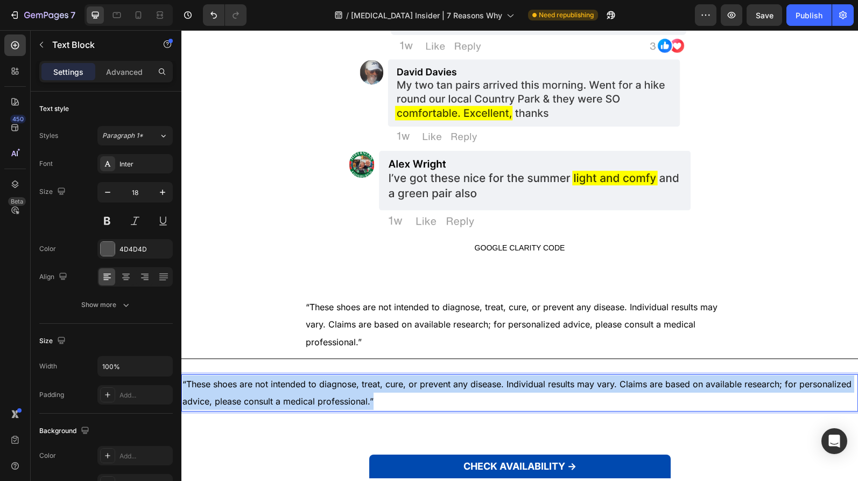
click at [350, 389] on p "“These shoes are not intended to diagnose, treat, cure, or prevent any disease.…" at bounding box center [520, 392] width 675 height 35
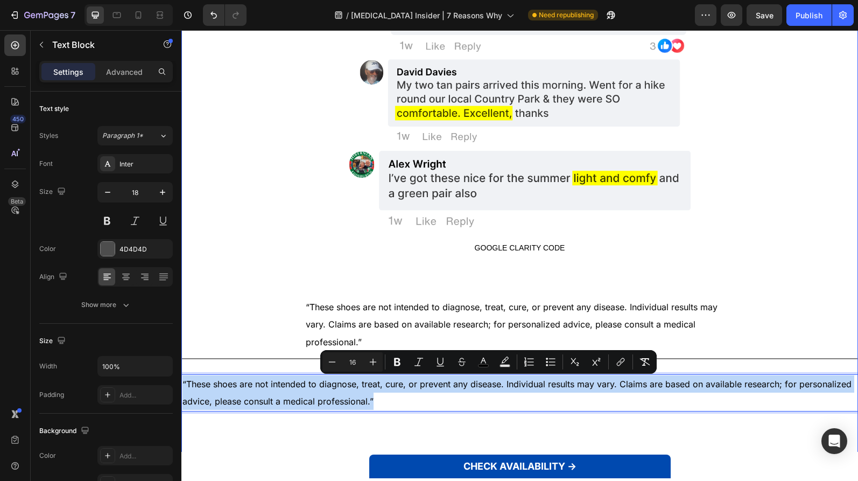
click at [782, 373] on div "Image Image Image Image Image Image GOOGLE CLARITY CODE GOOGLE CLARITY CODE 3. …" at bounding box center [519, 49] width 677 height 724
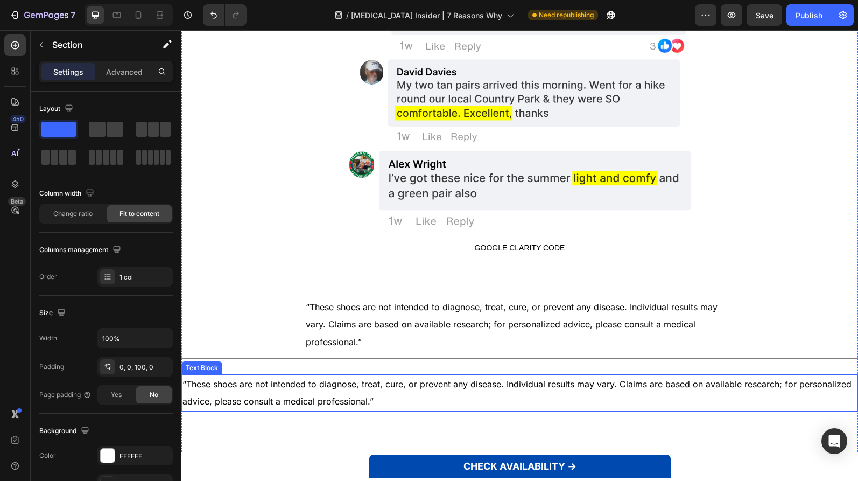
drag, startPoint x: 791, startPoint y: 390, endPoint x: 781, endPoint y: 388, distance: 11.1
click at [791, 390] on p "“These shoes are not intended to diagnose, treat, cure, or prevent any disease.…" at bounding box center [520, 392] width 675 height 35
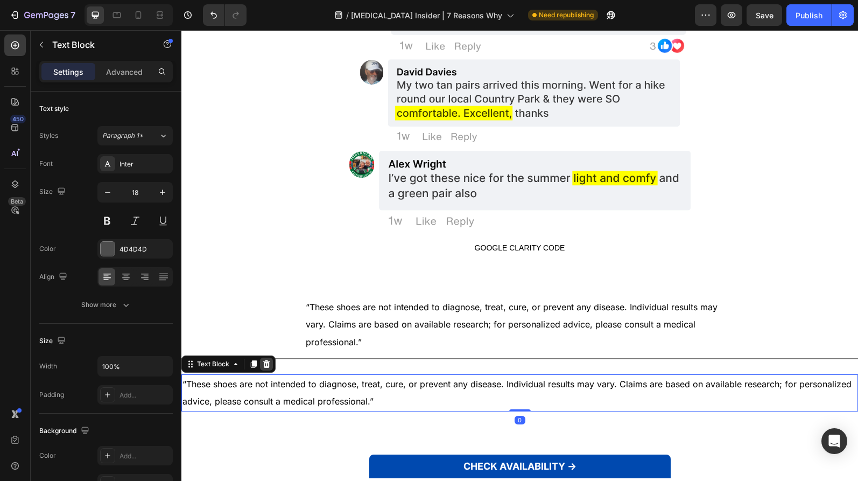
click at [260, 359] on div at bounding box center [266, 363] width 13 height 13
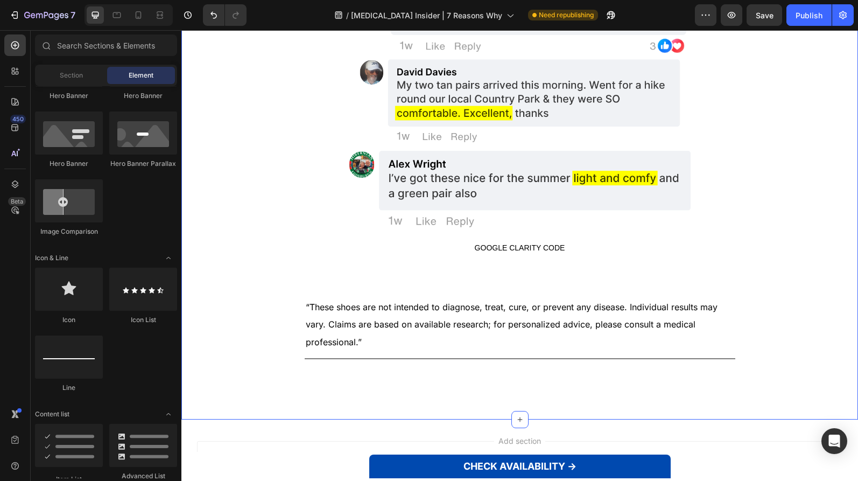
click at [282, 339] on div "Image Image Image Image Image Image GOOGLE CLARITY CODE GOOGLE CLARITY CODE 3. …" at bounding box center [519, 53] width 677 height 732
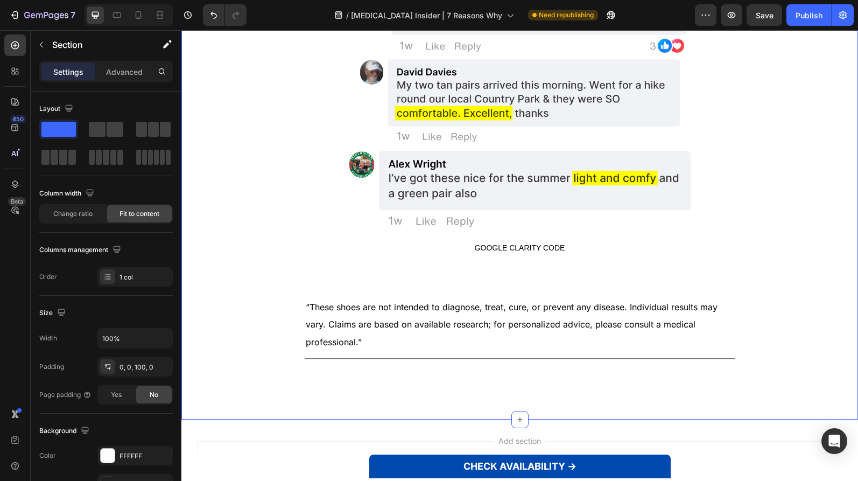
click at [330, 324] on span "“These shoes are not intended to diagnose, treat, cure, or prevent any disease.…" at bounding box center [512, 324] width 412 height 46
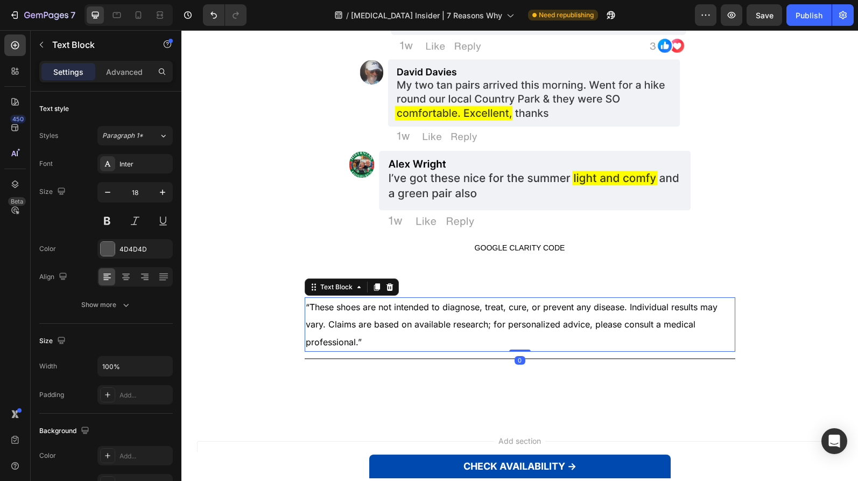
click at [292, 304] on div "Image Image Image Image Image Image GOOGLE CLARITY CODE GOOGLE CLARITY CODE 3. …" at bounding box center [519, 53] width 677 height 732
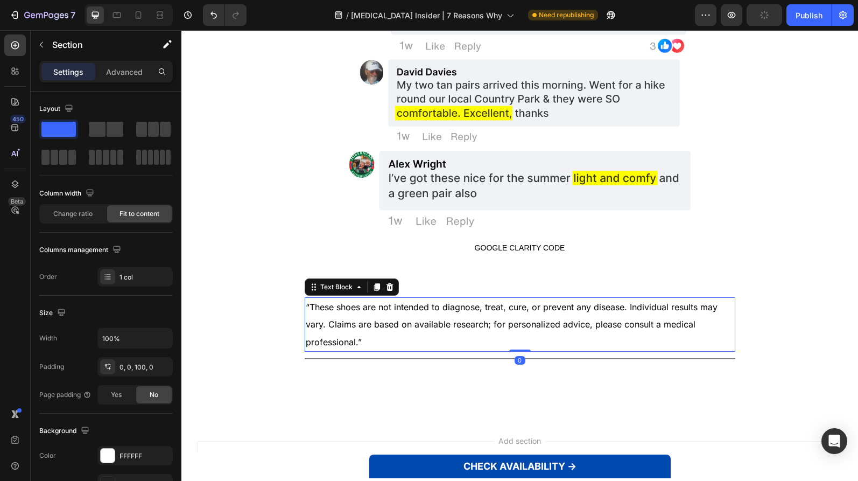
click at [361, 331] on p "“These shoes are not intended to diagnose, treat, cure, or prevent any disease.…" at bounding box center [520, 324] width 429 height 52
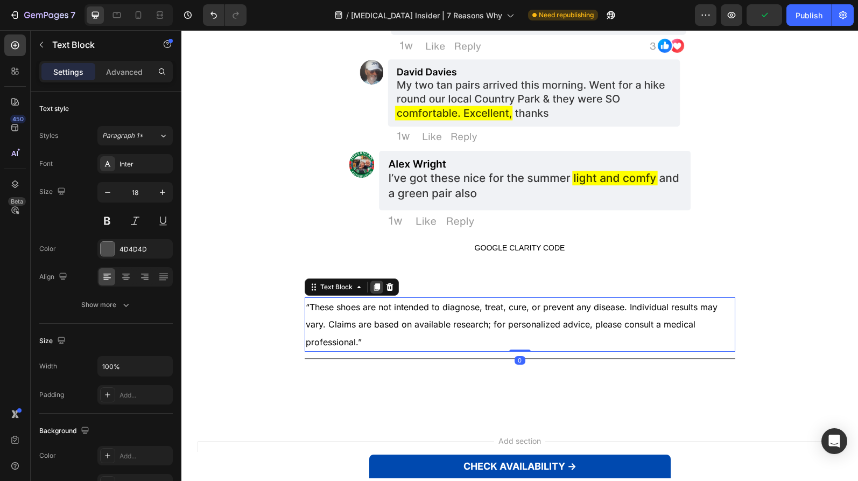
click at [373, 289] on icon at bounding box center [377, 287] width 9 height 9
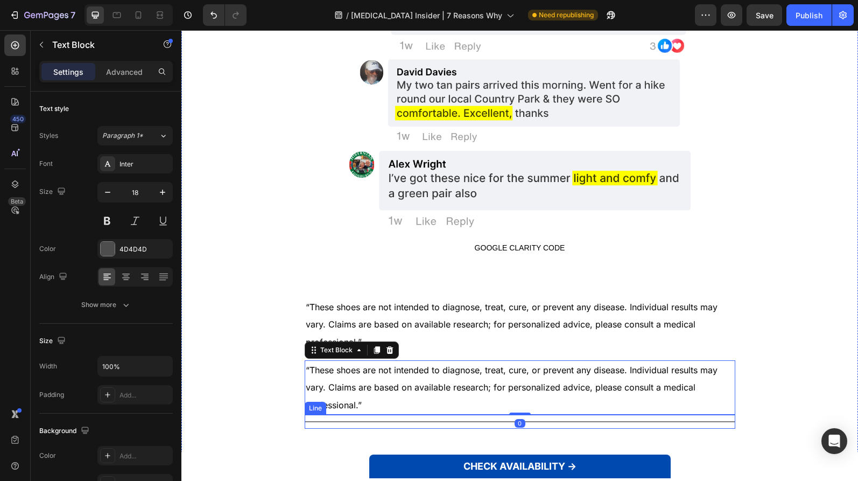
click at [355, 422] on div at bounding box center [520, 421] width 431 height 1
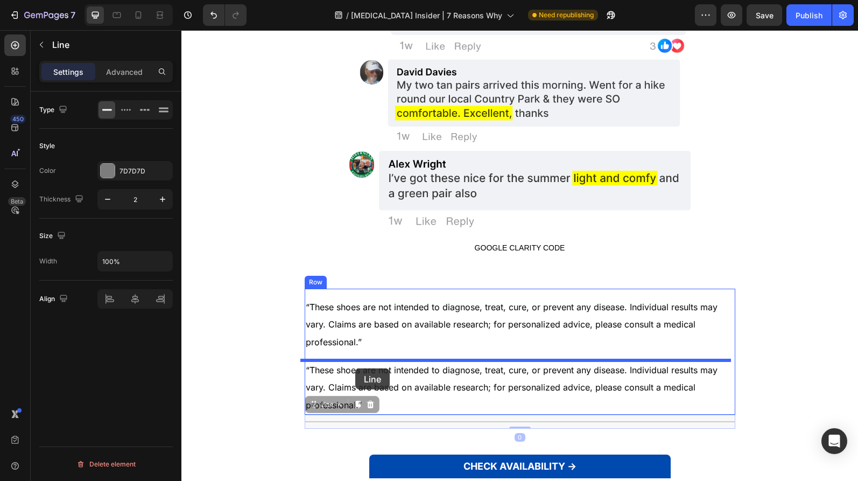
drag, startPoint x: 356, startPoint y: 411, endPoint x: 355, endPoint y: 368, distance: 43.1
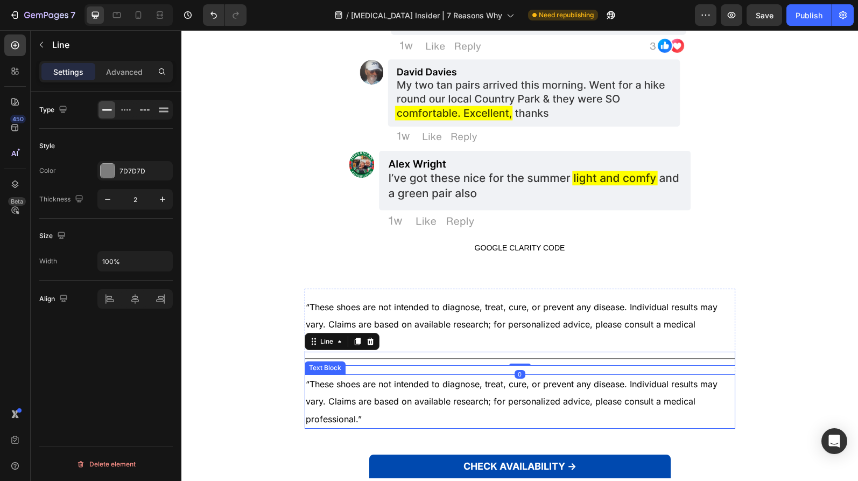
click at [375, 377] on p "“These shoes are not intended to diagnose, treat, cure, or prevent any disease.…" at bounding box center [520, 401] width 429 height 52
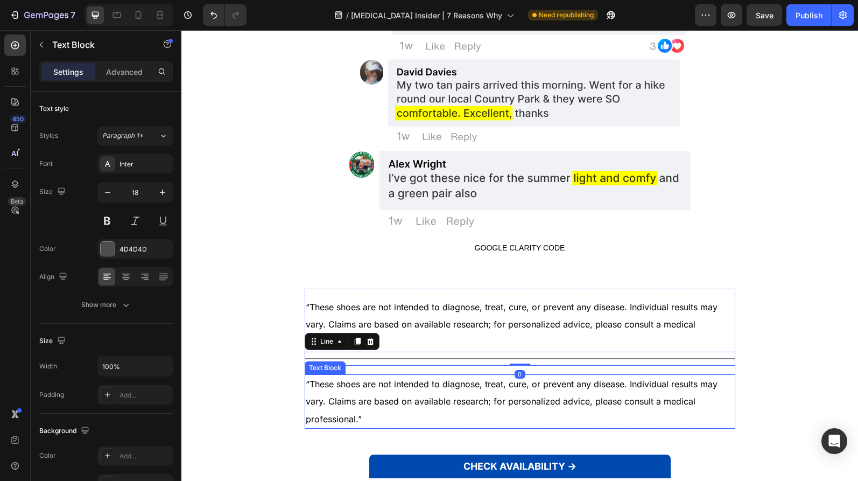
click at [375, 377] on p "“These shoes are not intended to diagnose, treat, cure, or prevent any disease.…" at bounding box center [520, 401] width 429 height 52
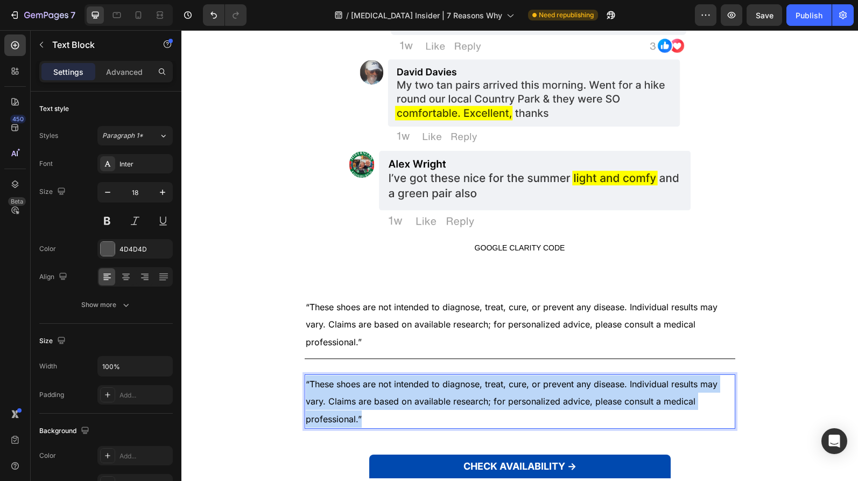
click at [375, 377] on p "“These shoes are not intended to diagnose, treat, cure, or prevent any disease.…" at bounding box center [520, 401] width 429 height 52
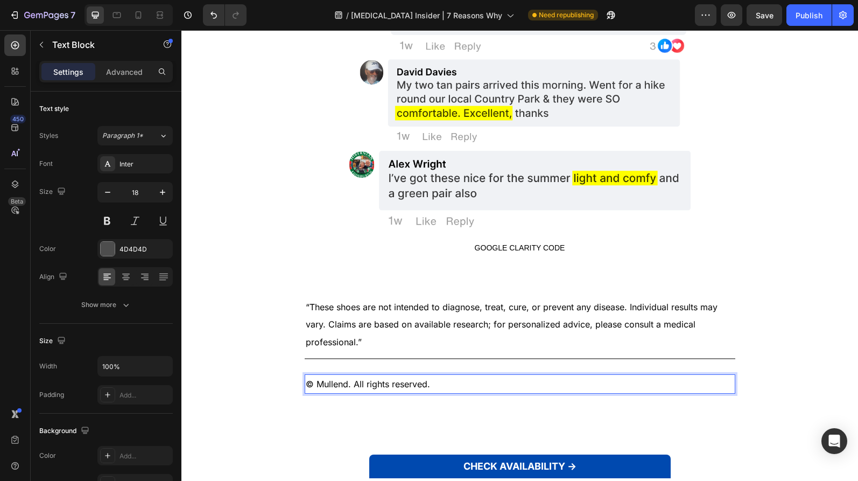
click at [334, 386] on span "© Mullend. All rights reserved." at bounding box center [368, 383] width 124 height 11
click at [333, 385] on span "© Mullend. All rights reserved." at bounding box center [368, 383] width 124 height 11
click at [333, 384] on span "© Mullend. All rights reserved." at bounding box center [368, 383] width 124 height 11
click at [326, 384] on span "© Mullend. All rights reserved." at bounding box center [368, 383] width 124 height 11
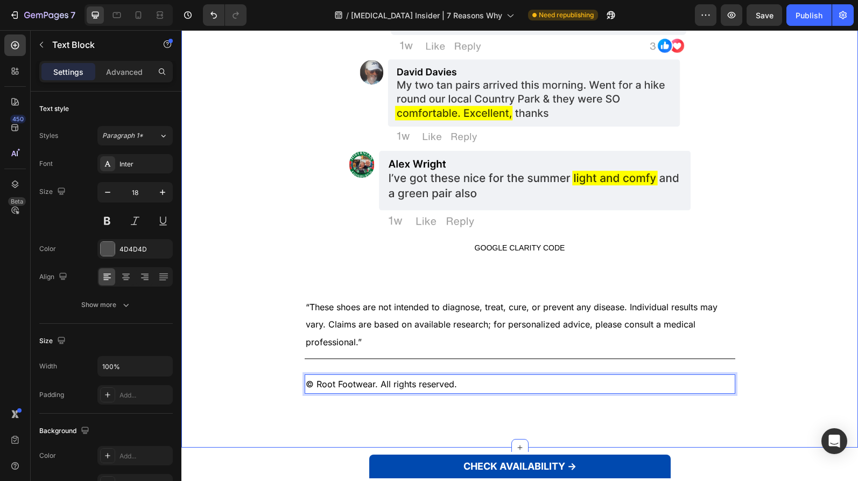
click at [261, 268] on div "Image Image Image Image Image Image GOOGLE CLARITY CODE GOOGLE CLARITY CODE 3. …" at bounding box center [519, 67] width 677 height 760
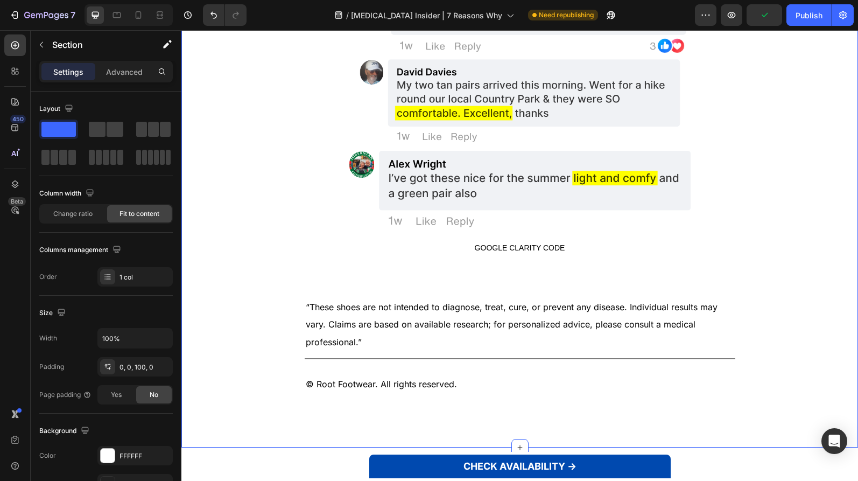
click at [592, 258] on p "GOOGLE CLARITY CODE" at bounding box center [520, 248] width 431 height 30
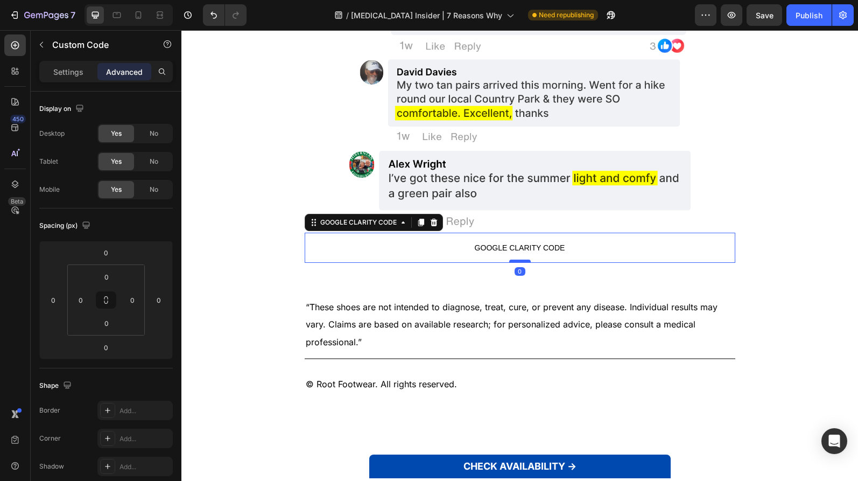
click at [513, 261] on div at bounding box center [520, 260] width 22 height 3
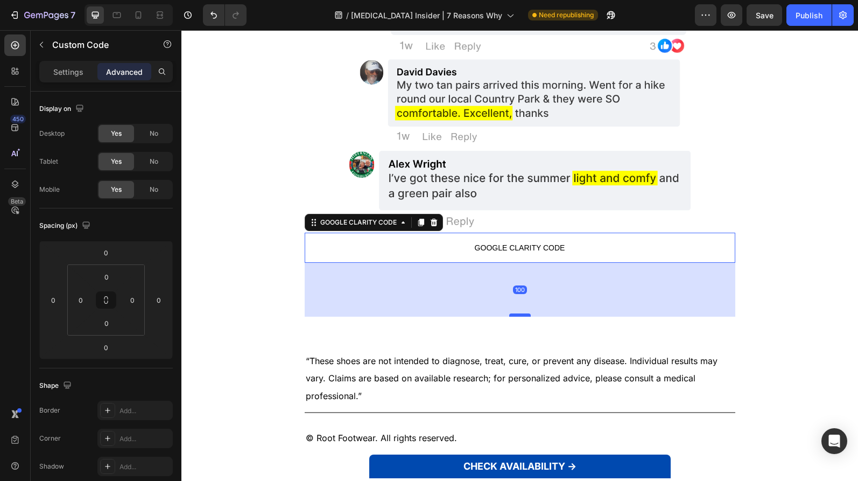
drag, startPoint x: 513, startPoint y: 290, endPoint x: 520, endPoint y: 316, distance: 26.9
click at [520, 316] on div at bounding box center [520, 314] width 22 height 3
type input "100"
click at [792, 304] on div "Image Image Image Image Image Image GOOGLE CLARITY CODE GOOGLE CLARITY CODE 100…" at bounding box center [519, 94] width 677 height 814
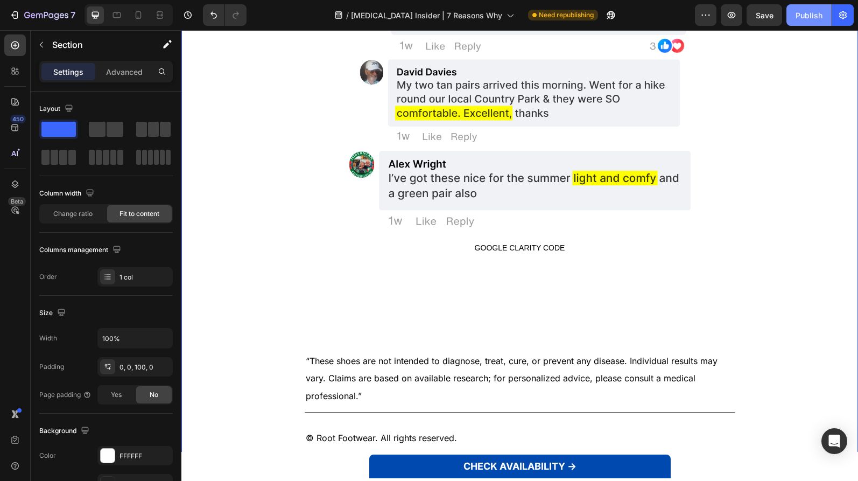
click at [811, 17] on div "Publish" at bounding box center [809, 15] width 27 height 11
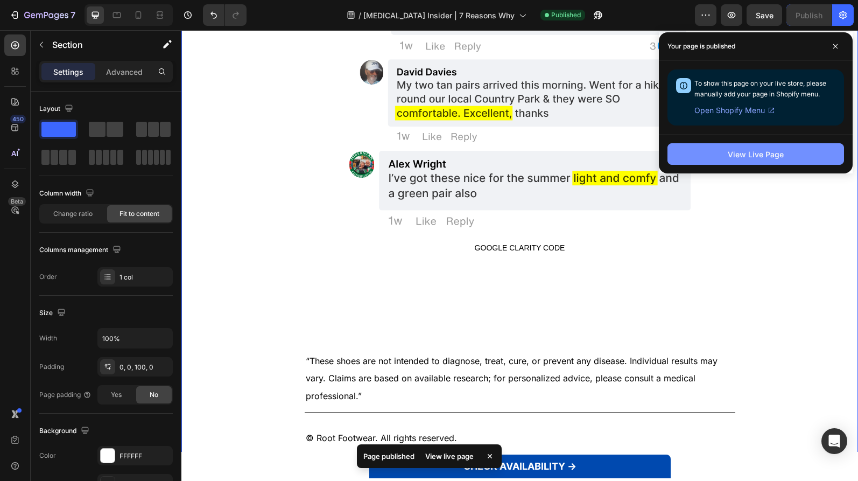
click at [754, 152] on div "View Live Page" at bounding box center [756, 154] width 56 height 11
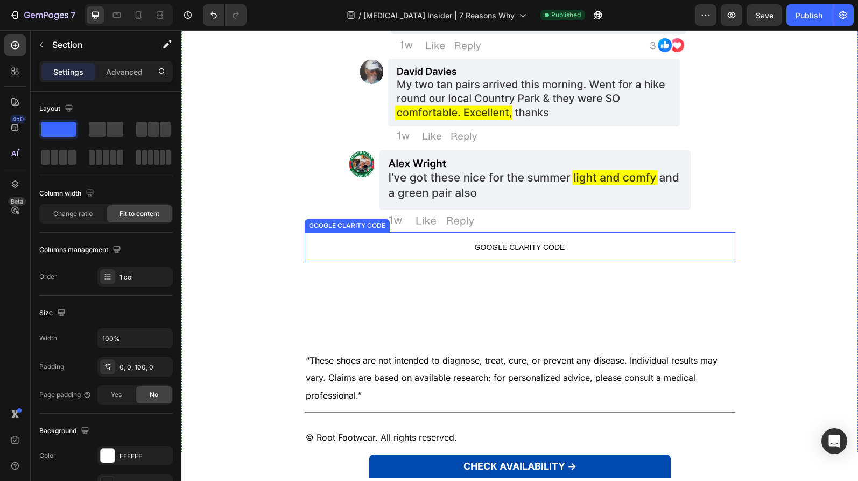
scroll to position [2659, 0]
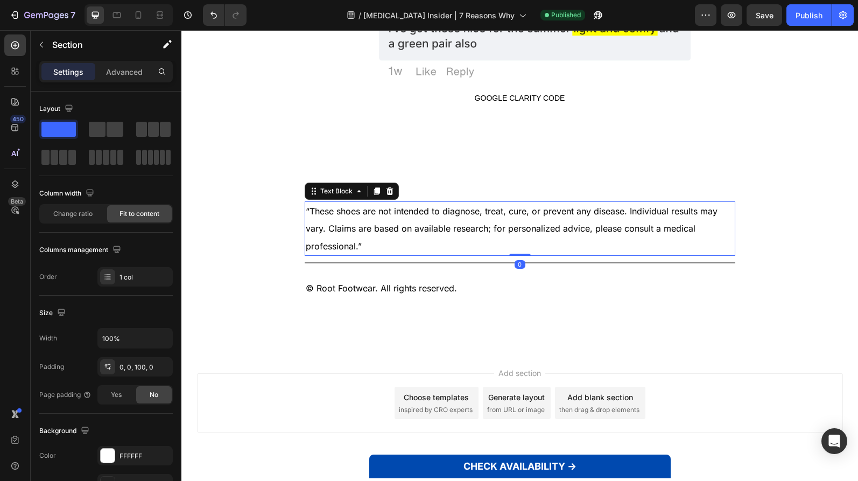
click at [375, 232] on span "“These shoes are not intended to diagnose, treat, cure, or prevent any disease.…" at bounding box center [512, 229] width 412 height 46
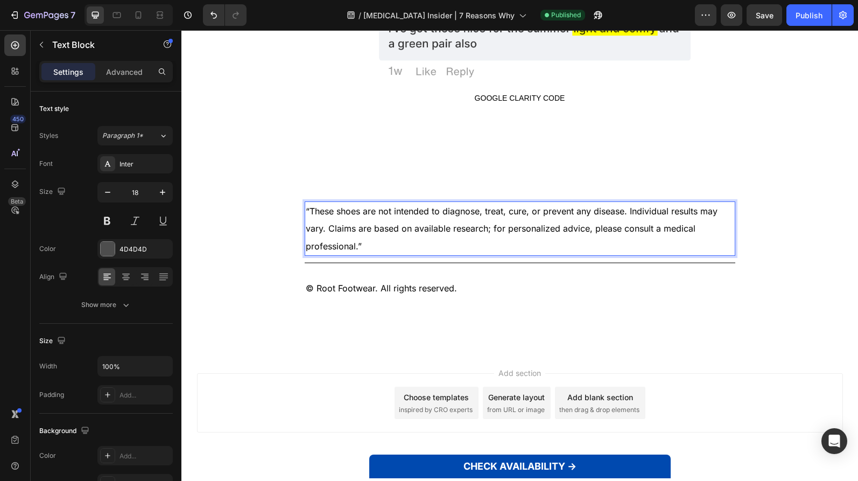
click at [375, 232] on span "“These shoes are not intended to diagnose, treat, cure, or prevent any disease.…" at bounding box center [512, 229] width 412 height 46
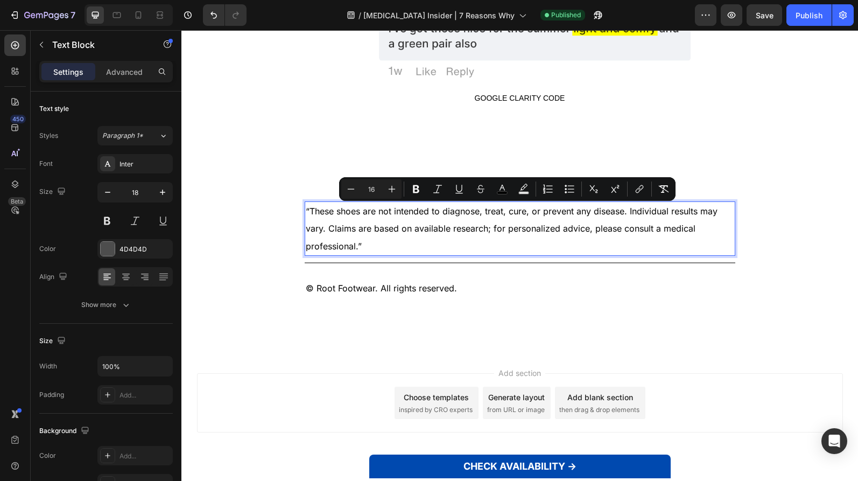
click at [147, 13] on div at bounding box center [129, 15] width 88 height 22
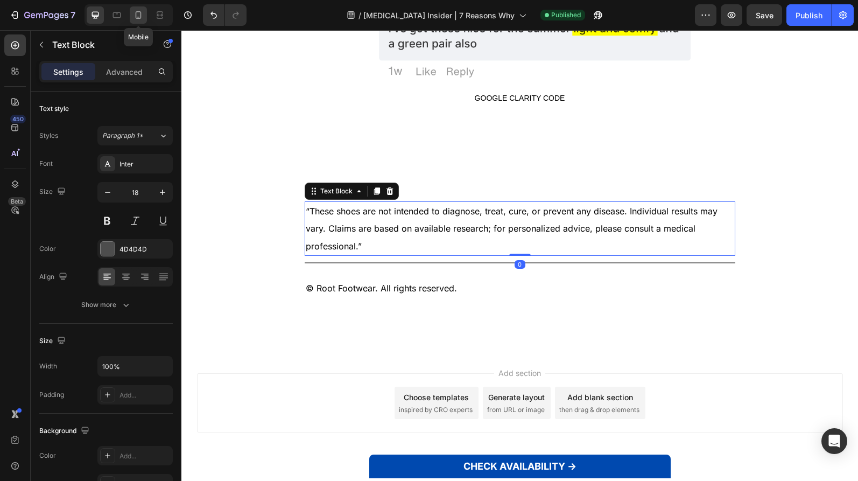
click at [142, 13] on icon at bounding box center [138, 15] width 11 height 11
type input "16"
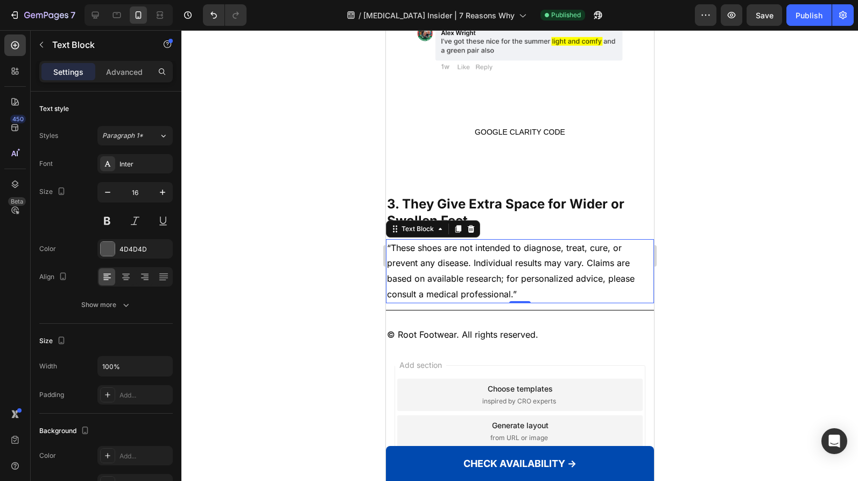
scroll to position [2546, 0]
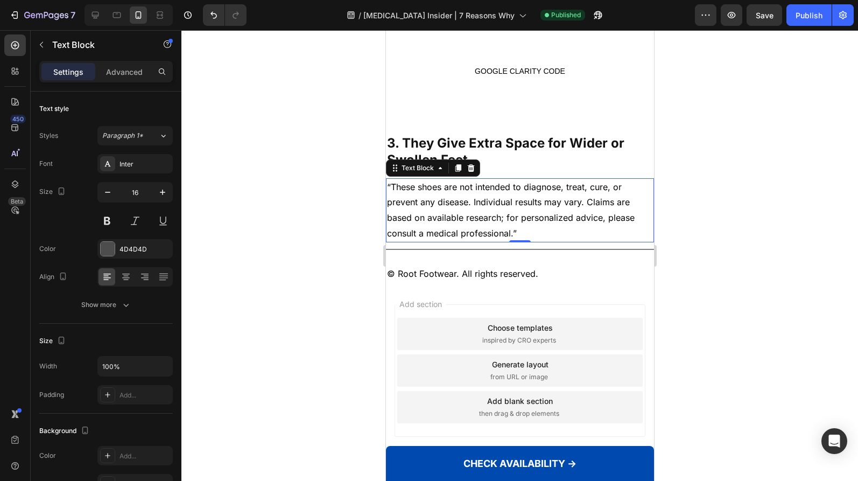
click at [499, 151] on h2 "3. They Give Extra Space for Wider or Swollen Feet" at bounding box center [519, 152] width 268 height 36
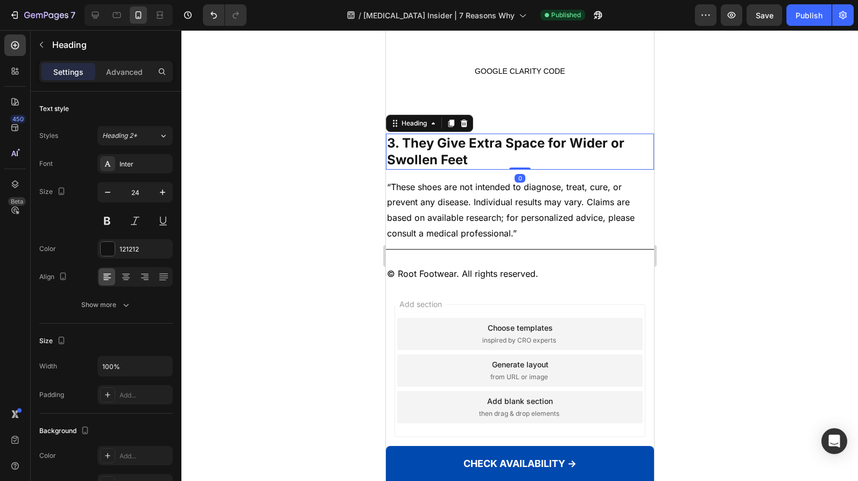
click at [466, 120] on icon at bounding box center [463, 124] width 7 height 8
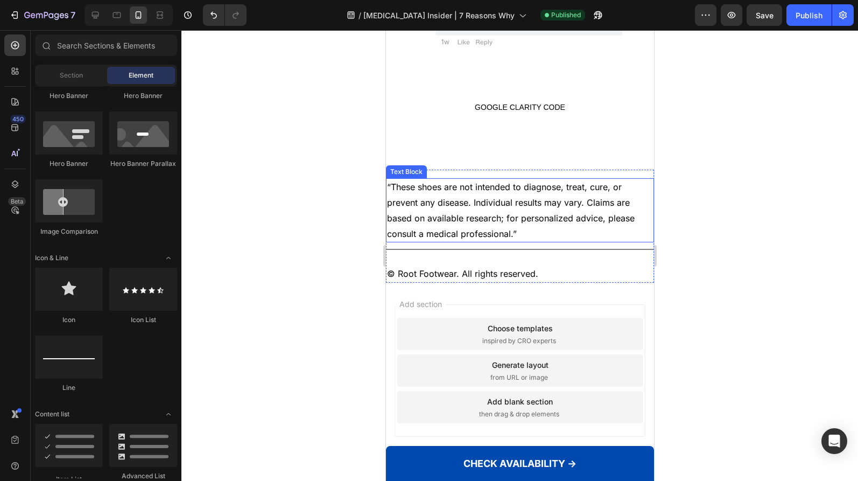
click at [491, 205] on p "“These shoes are not intended to diagnose, treat, cure, or prevent any disease.…" at bounding box center [520, 210] width 266 height 62
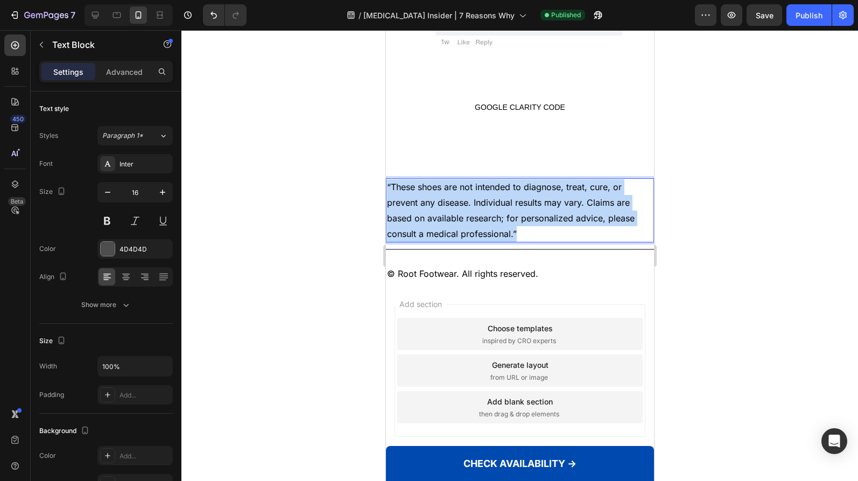
click at [491, 205] on p "“These shoes are not intended to diagnose, treat, cure, or prevent any disease.…" at bounding box center [520, 210] width 266 height 62
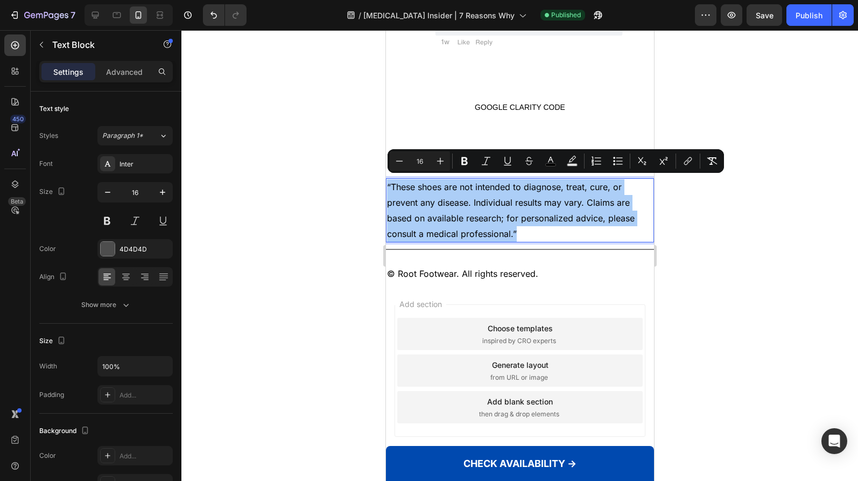
click at [743, 214] on div at bounding box center [519, 255] width 677 height 451
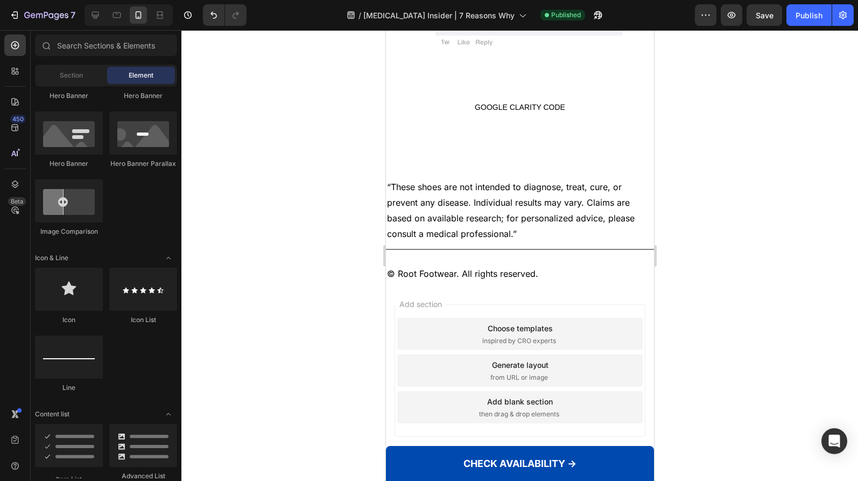
click at [602, 220] on p "“These shoes are not intended to diagnose, treat, cure, or prevent any disease.…" at bounding box center [520, 210] width 266 height 62
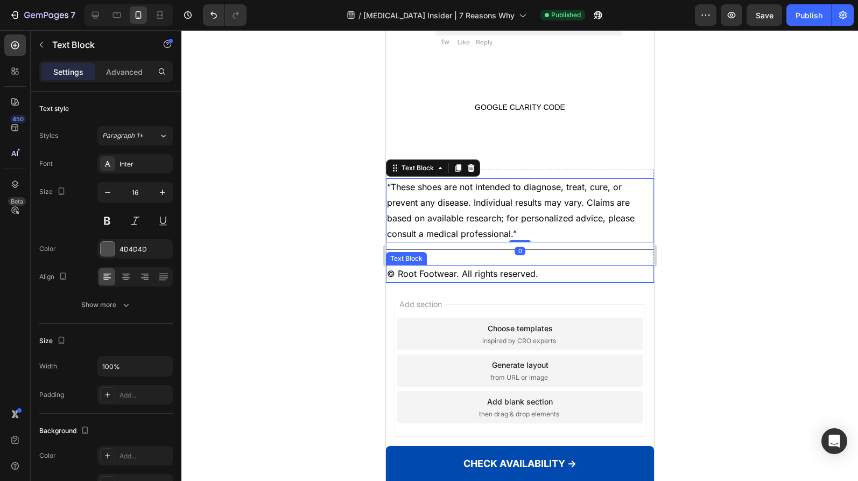
click at [573, 265] on div "© Root Footwear. All rights reserved." at bounding box center [519, 274] width 268 height 18
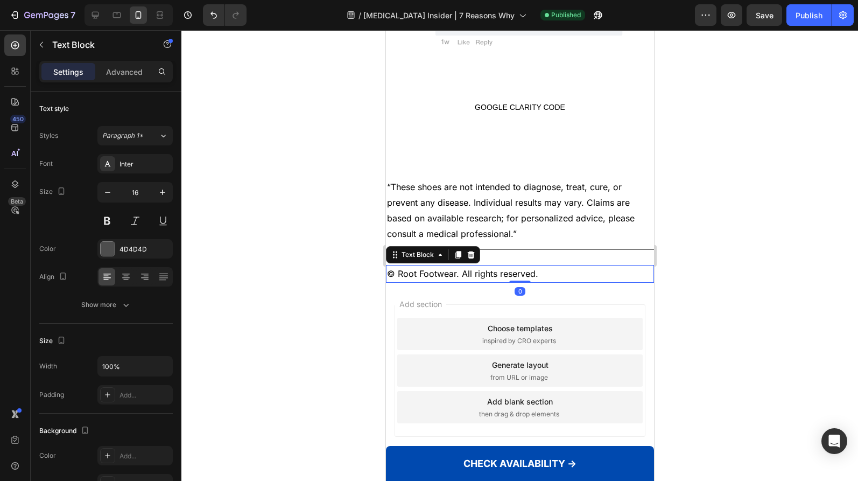
click at [575, 257] on div "“These shoes are not intended to diagnose, treat, cure, or prevent any disease.…" at bounding box center [519, 226] width 268 height 113
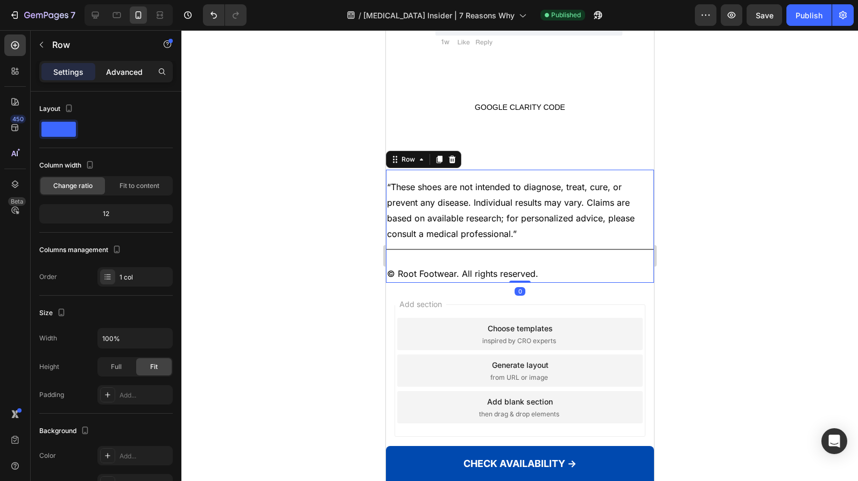
drag, startPoint x: 123, startPoint y: 69, endPoint x: 121, endPoint y: 74, distance: 6.0
click at [123, 69] on p "Advanced" at bounding box center [124, 71] width 37 height 11
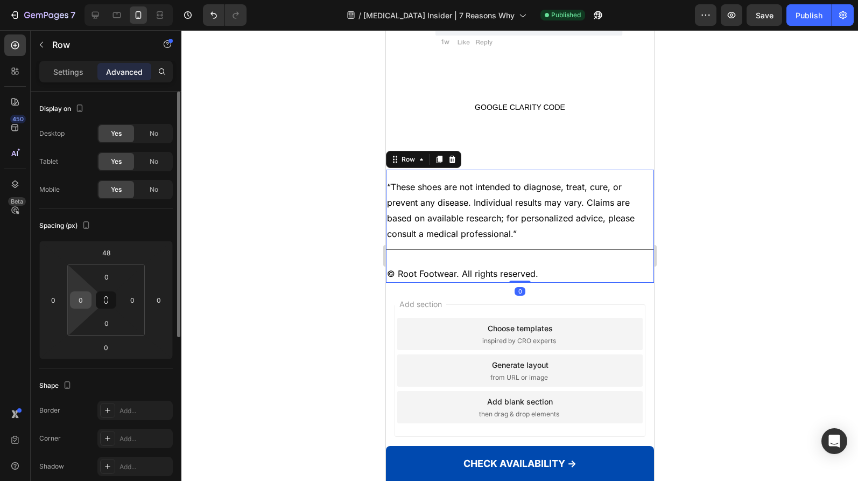
click at [86, 304] on input "0" at bounding box center [81, 300] width 16 height 16
type input "16"
click at [129, 299] on input "0" at bounding box center [132, 300] width 16 height 16
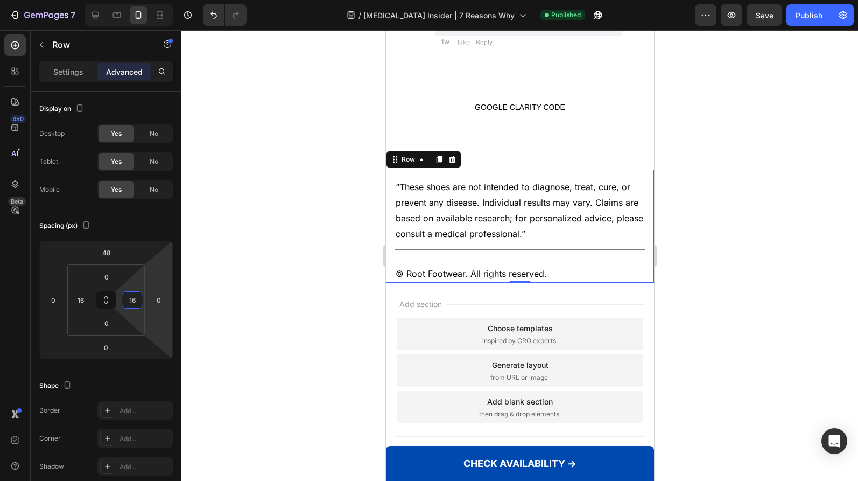
type input "16"
click at [314, 259] on div at bounding box center [519, 255] width 677 height 451
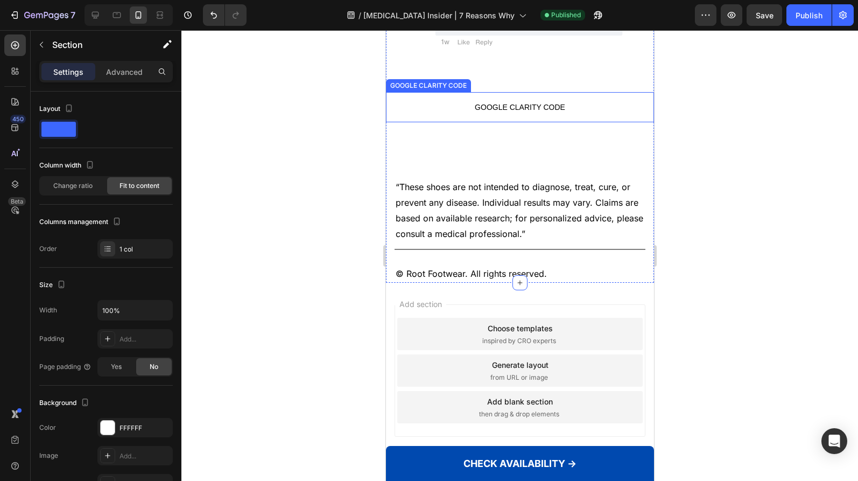
click at [552, 92] on p "GOOGLE CLARITY CODE" at bounding box center [519, 107] width 268 height 30
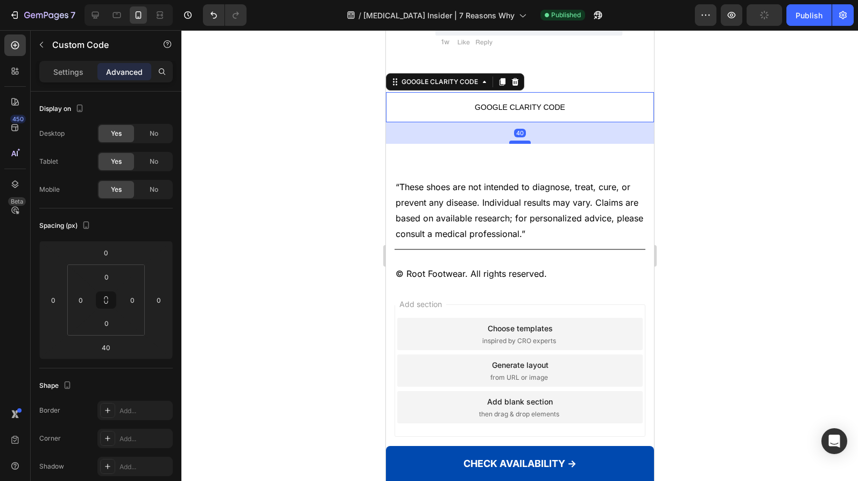
click at [522, 122] on div "40" at bounding box center [519, 122] width 268 height 0
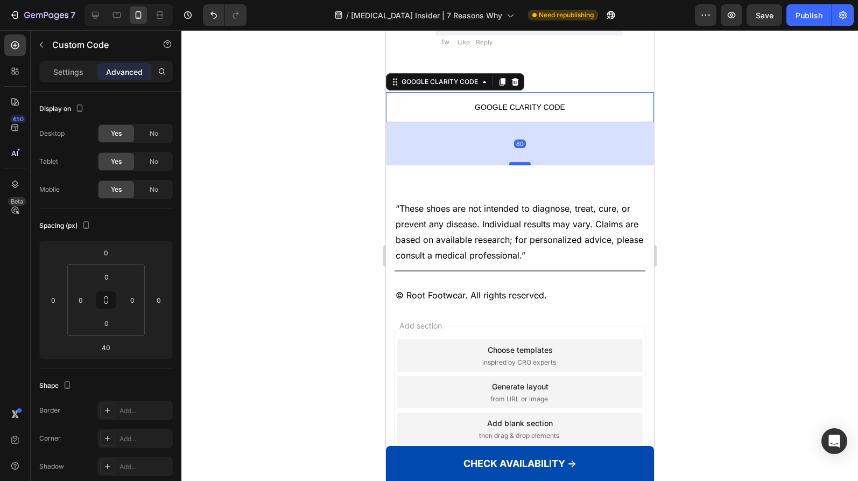
drag, startPoint x: 522, startPoint y: 143, endPoint x: 522, endPoint y: 159, distance: 16.2
click at [522, 162] on div at bounding box center [520, 163] width 22 height 3
type input "80"
click at [739, 164] on div at bounding box center [519, 255] width 677 height 451
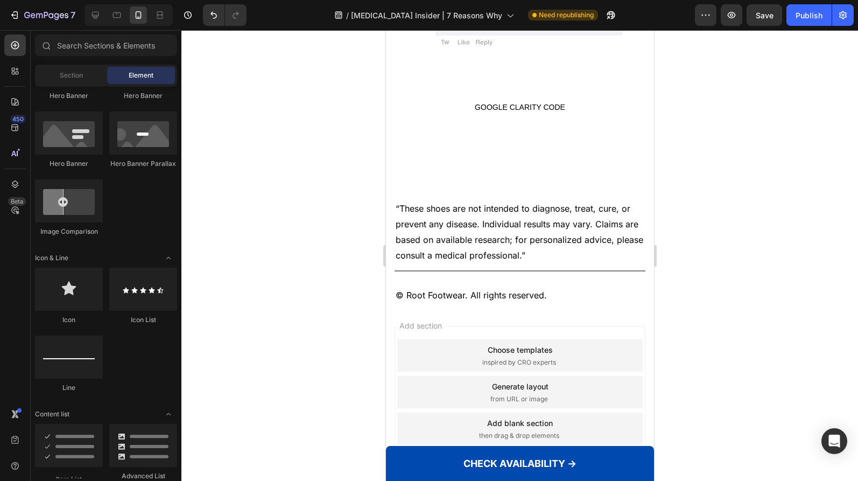
click at [827, 2] on div "7 Version history / [MEDICAL_DATA] Insider | 7 Reasons Why Need republishing Pr…" at bounding box center [429, 15] width 858 height 31
drag, startPoint x: 814, startPoint y: 10, endPoint x: 767, endPoint y: 38, distance: 54.6
click at [814, 10] on div "Publish" at bounding box center [809, 15] width 27 height 11
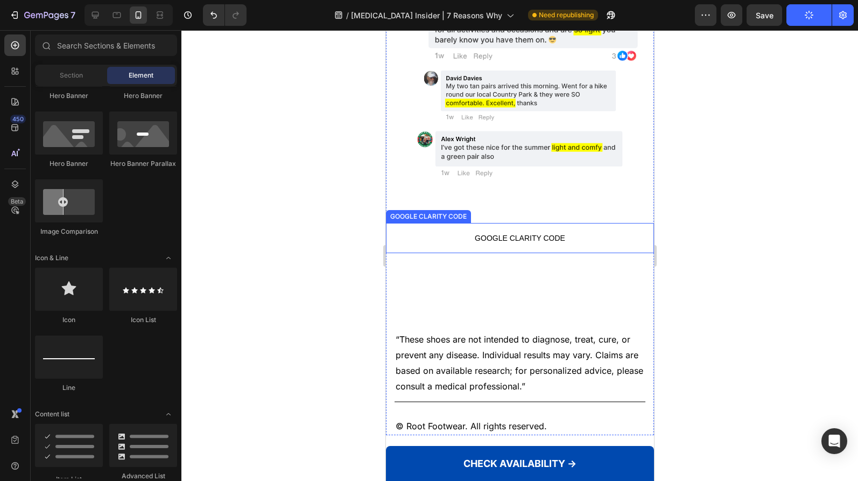
scroll to position [2379, 0]
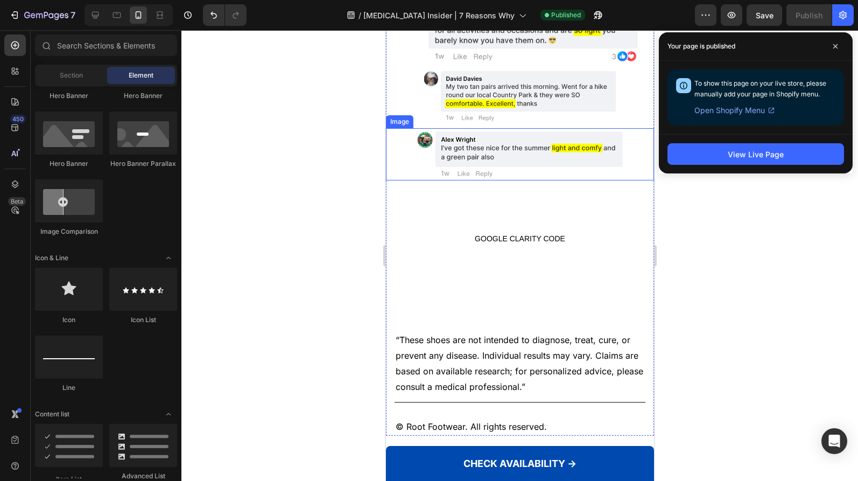
click at [547, 226] on p "GOOGLE CLARITY CODE" at bounding box center [519, 238] width 268 height 30
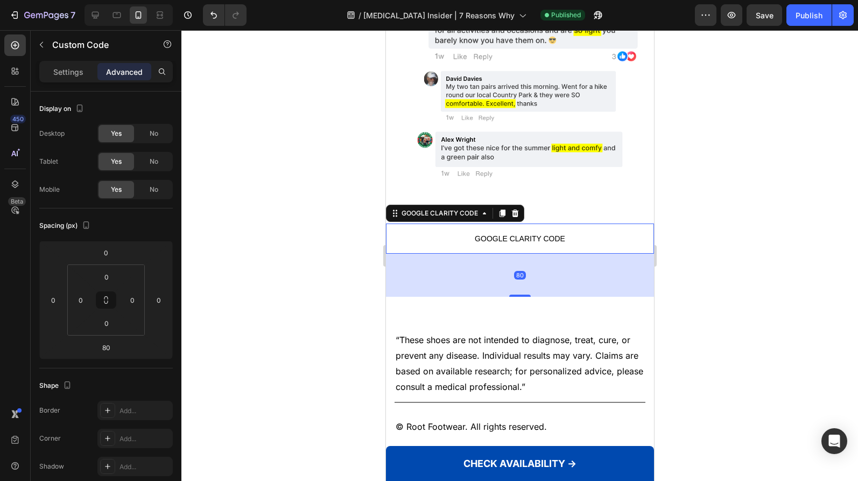
click at [519, 294] on div at bounding box center [520, 295] width 22 height 2
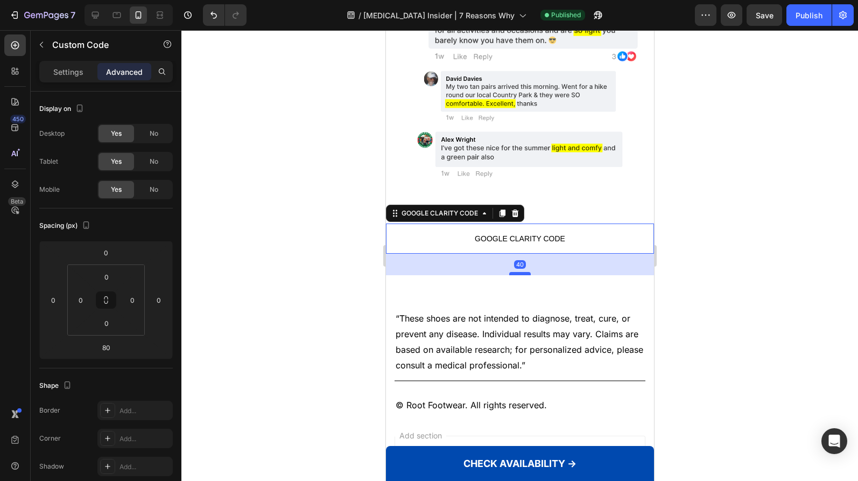
drag, startPoint x: 520, startPoint y: 285, endPoint x: 520, endPoint y: 268, distance: 16.7
click at [520, 272] on div at bounding box center [520, 273] width 22 height 3
type input "40"
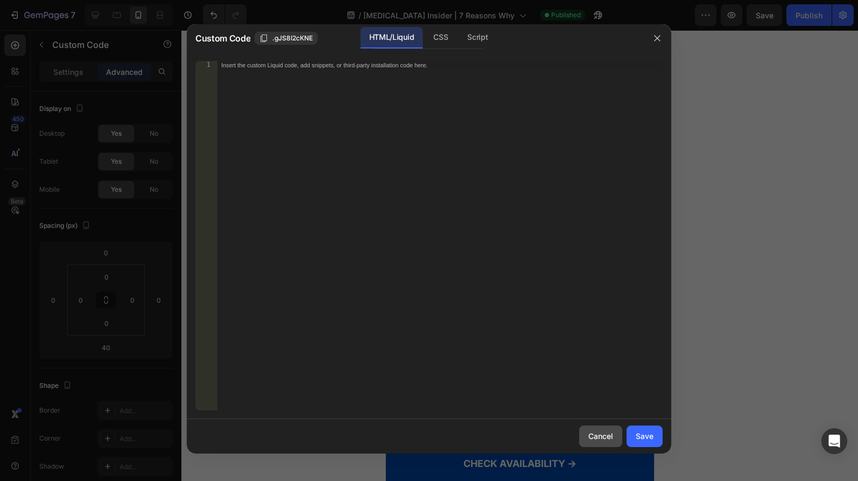
drag, startPoint x: 606, startPoint y: 431, endPoint x: 164, endPoint y: 287, distance: 464.3
click at [606, 431] on div "Cancel" at bounding box center [600, 435] width 25 height 11
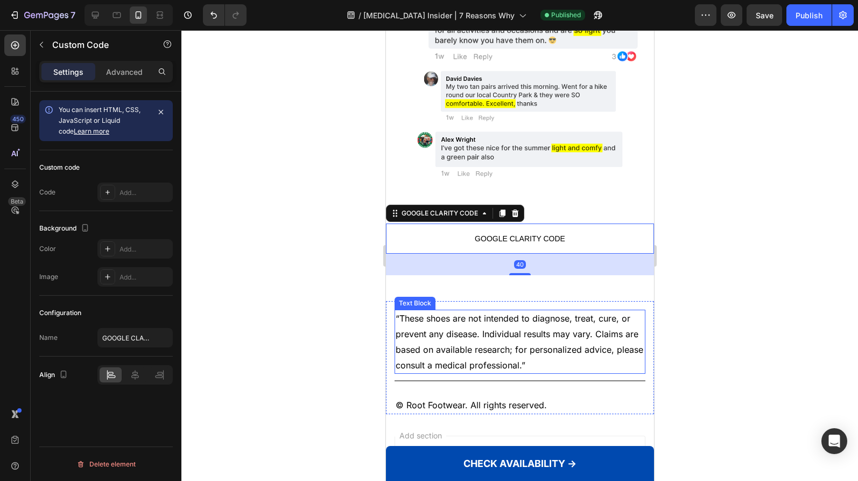
click at [549, 315] on span "“These shoes are not intended to diagnose, treat, cure, or prevent any disease.…" at bounding box center [519, 341] width 248 height 57
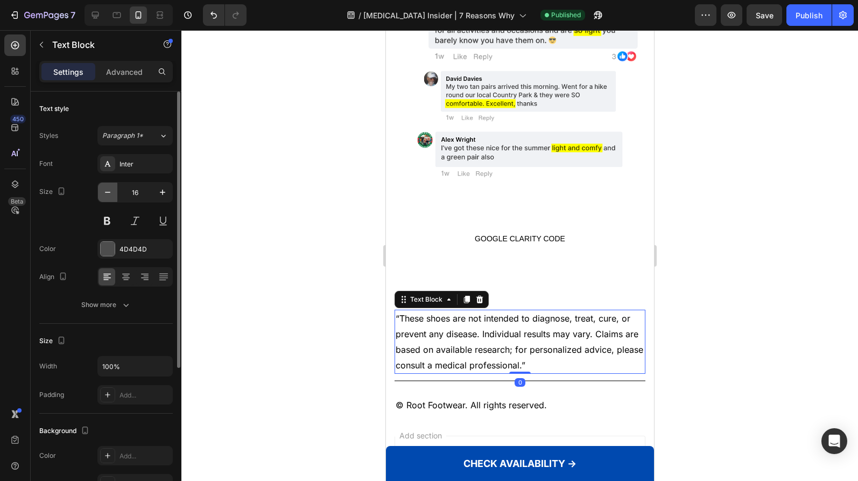
click at [111, 189] on icon "button" at bounding box center [107, 192] width 11 height 11
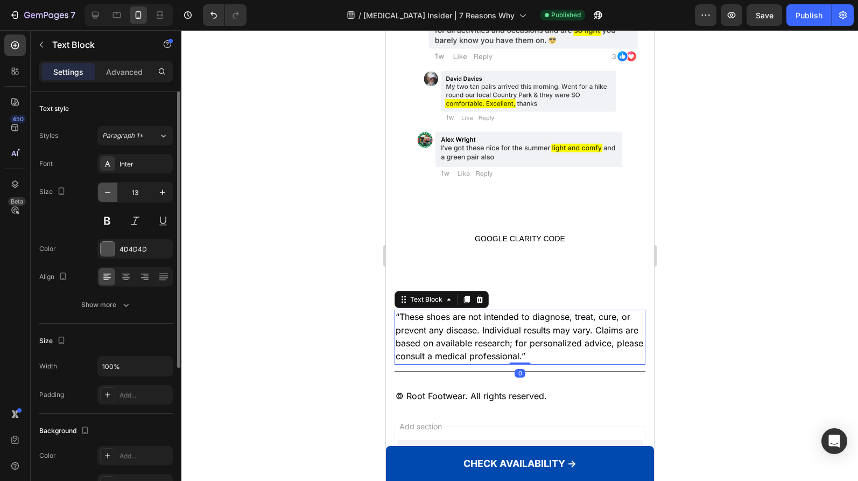
click at [111, 189] on icon "button" at bounding box center [107, 192] width 11 height 11
type input "12"
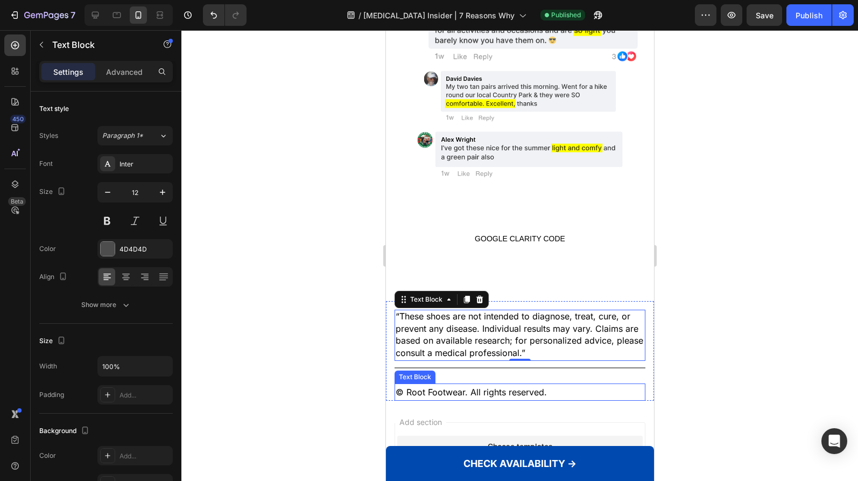
click at [501, 389] on span "© Root Footwear. All rights reserved." at bounding box center [470, 392] width 151 height 11
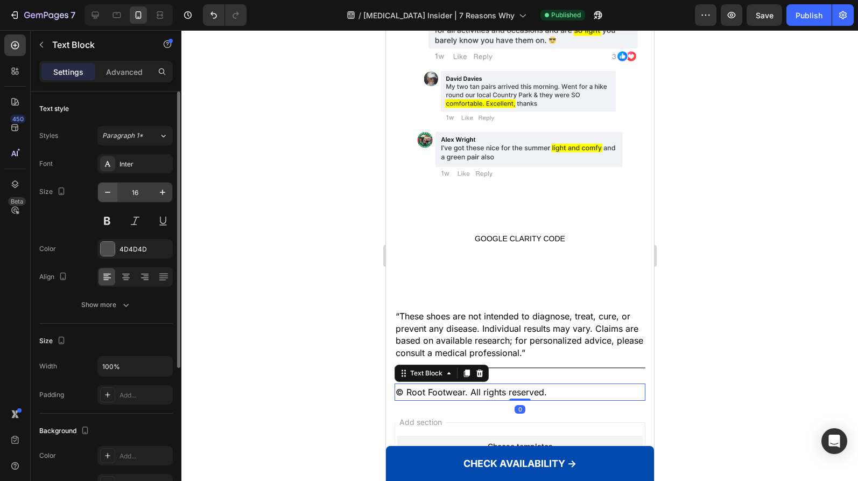
click at [114, 190] on button "button" at bounding box center [107, 192] width 19 height 19
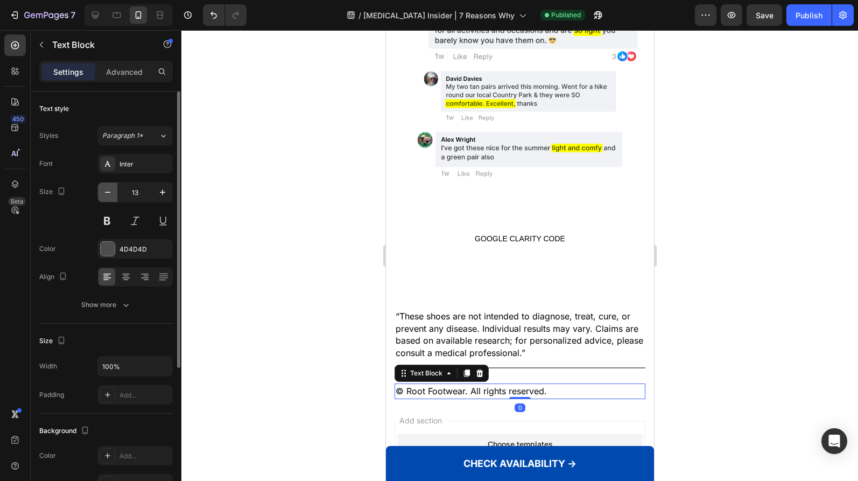
type input "12"
click at [132, 222] on button at bounding box center [134, 220] width 19 height 19
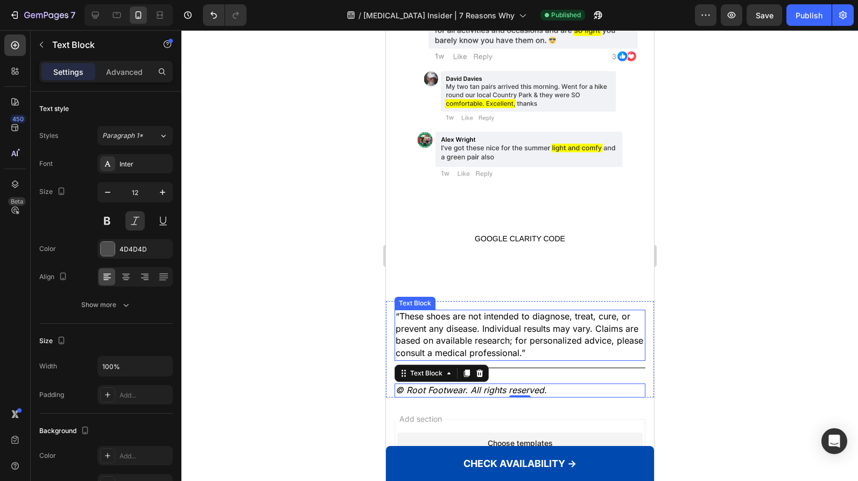
click at [489, 336] on span "“These shoes are not intended to diagnose, treat, cure, or prevent any disease.…" at bounding box center [519, 334] width 248 height 47
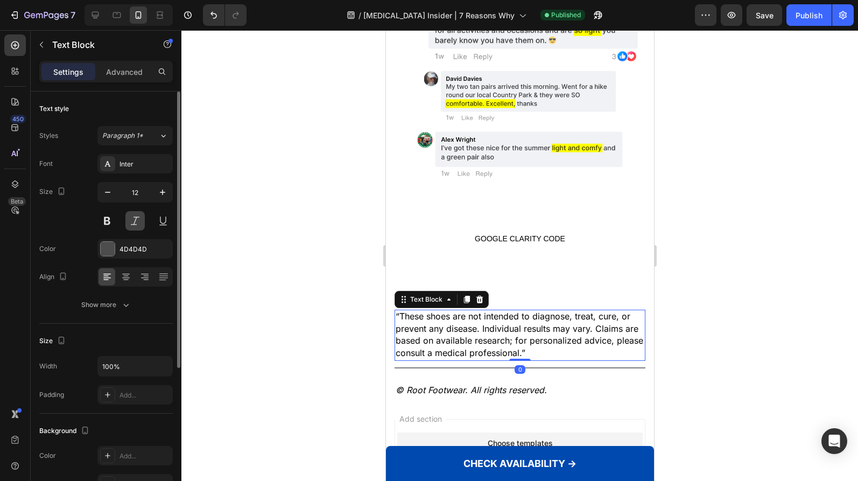
click at [136, 220] on button at bounding box center [134, 220] width 19 height 19
click at [297, 237] on div at bounding box center [519, 255] width 677 height 451
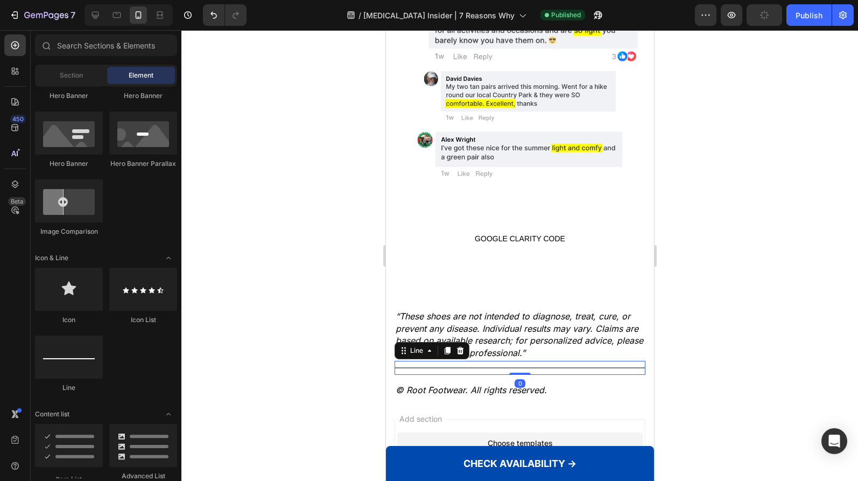
click at [546, 364] on div "Title Line 0" at bounding box center [519, 368] width 251 height 14
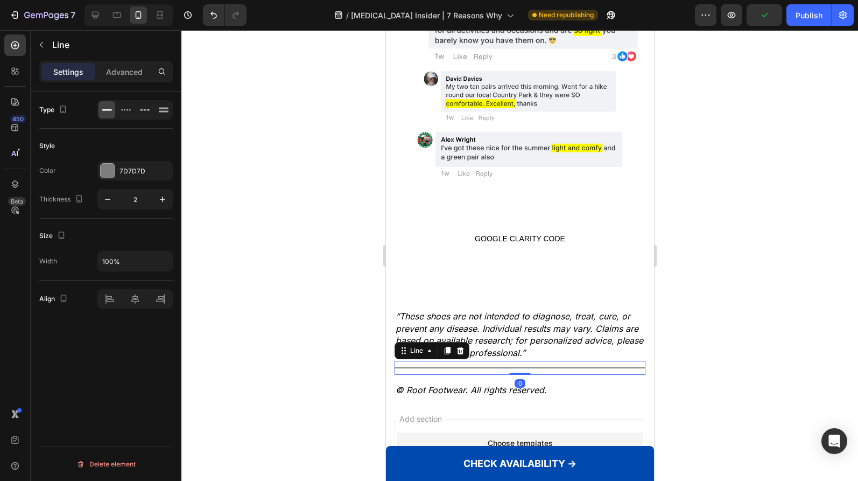
click at [530, 335] on span "“These shoes are not intended to diagnose, treat, cure, or prevent any disease.…" at bounding box center [519, 334] width 248 height 47
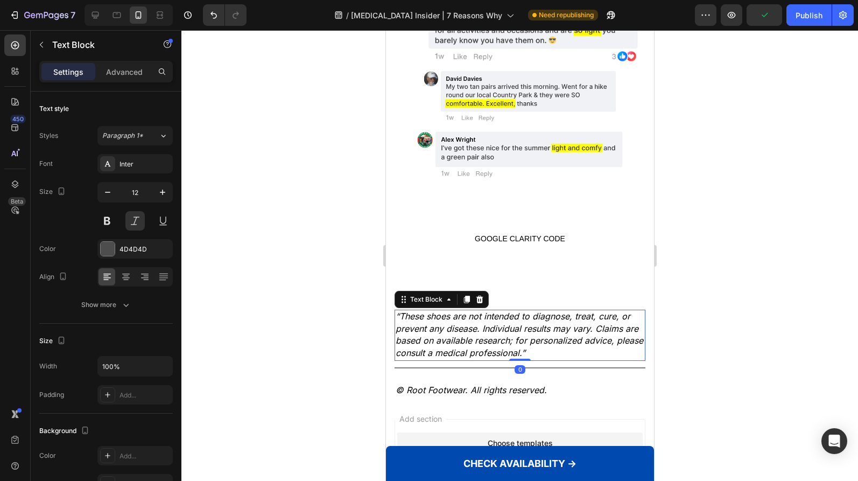
click at [350, 326] on div at bounding box center [519, 255] width 677 height 451
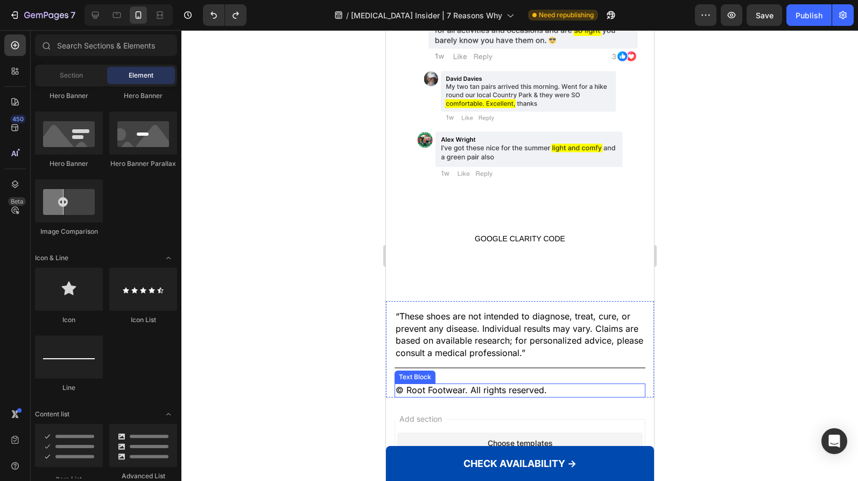
click at [514, 397] on div "Add section Choose templates inspired by CRO experts Generate layout from URL o…" at bounding box center [519, 487] width 268 height 180
click at [521, 388] on span "© Root Footwear. All rights reserved." at bounding box center [470, 389] width 151 height 11
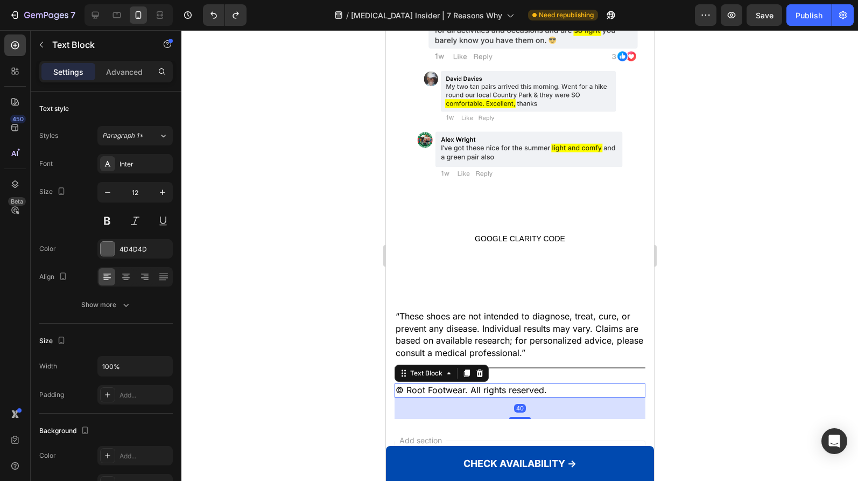
drag, startPoint x: 520, startPoint y: 398, endPoint x: 451, endPoint y: 400, distance: 68.9
click at [524, 417] on div at bounding box center [520, 418] width 22 height 2
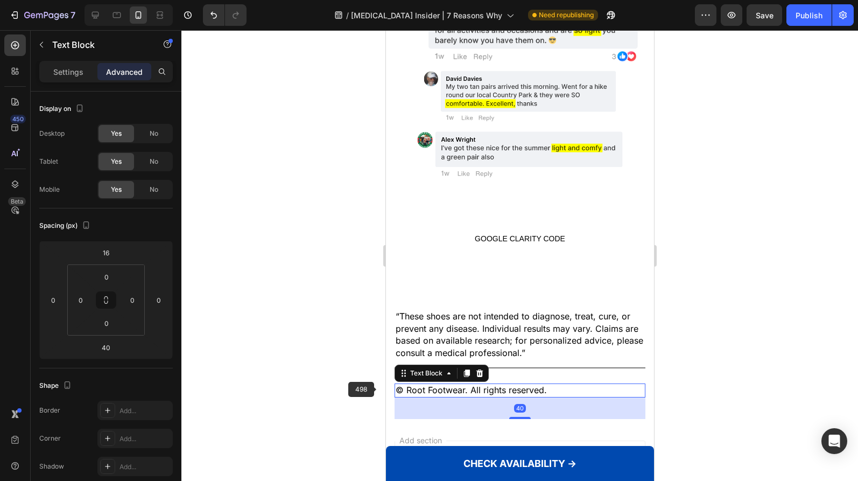
drag, startPoint x: 238, startPoint y: 366, endPoint x: 338, endPoint y: 368, distance: 99.6
click at [239, 366] on div at bounding box center [519, 255] width 677 height 451
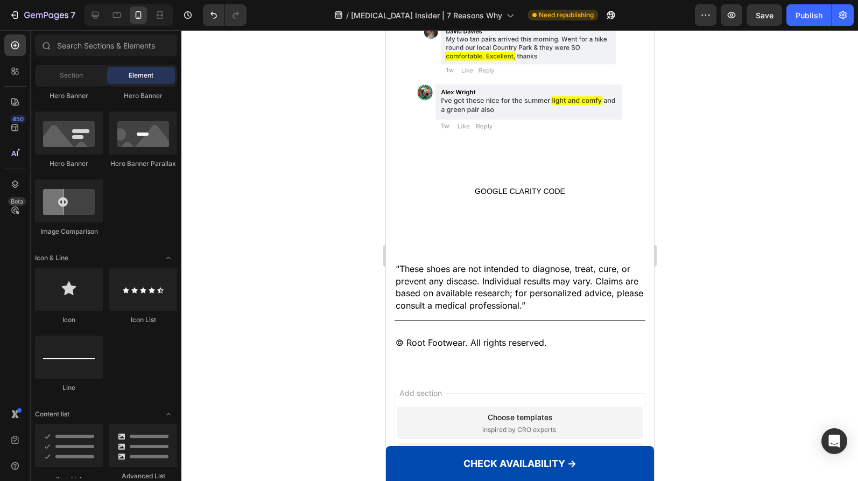
scroll to position [2373, 0]
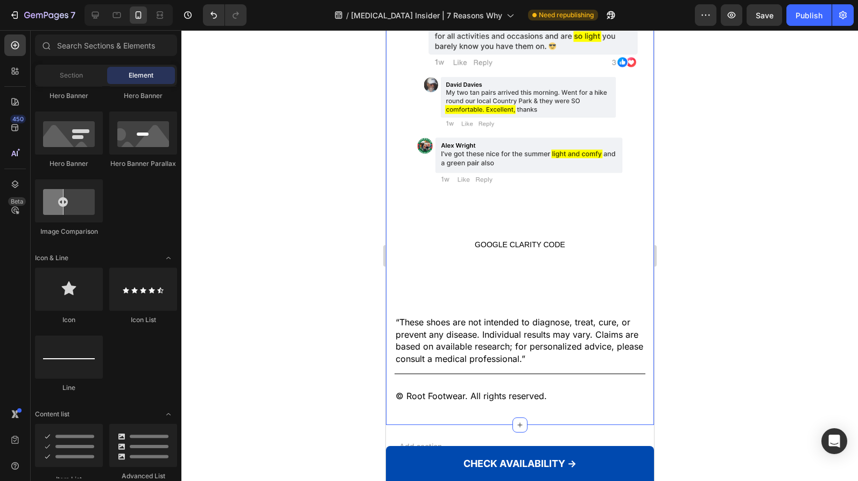
click at [590, 347] on span "“These shoes are not intended to diagnose, treat, cure, or prevent any disease.…" at bounding box center [519, 340] width 248 height 47
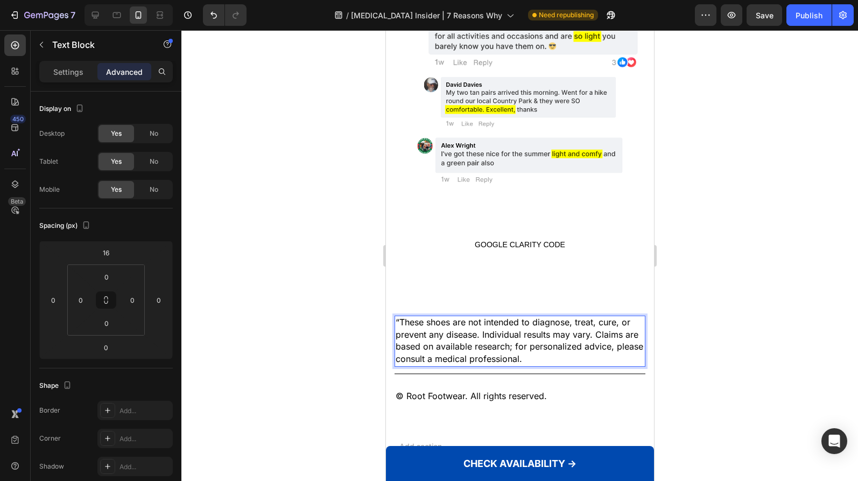
click at [399, 318] on span "“These shoes are not intended to diagnose, treat, cure, or prevent any disease.…" at bounding box center [519, 340] width 248 height 47
click at [361, 319] on div at bounding box center [519, 255] width 677 height 451
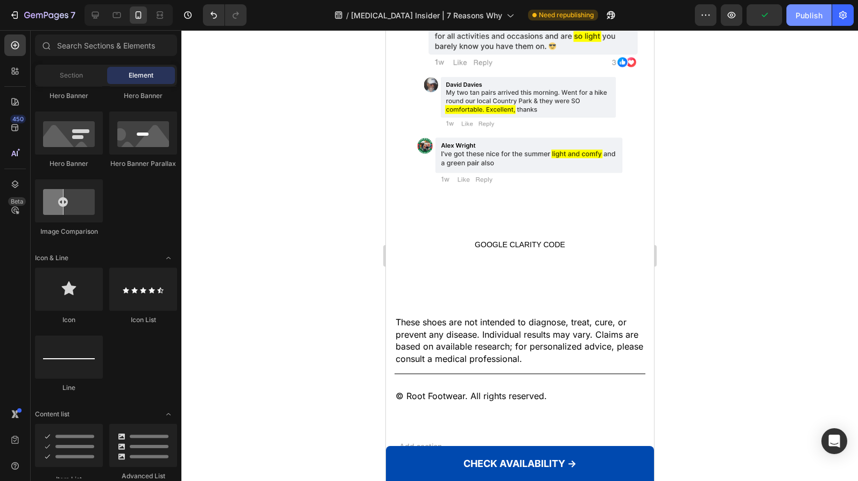
click at [810, 6] on button "Publish" at bounding box center [809, 15] width 45 height 22
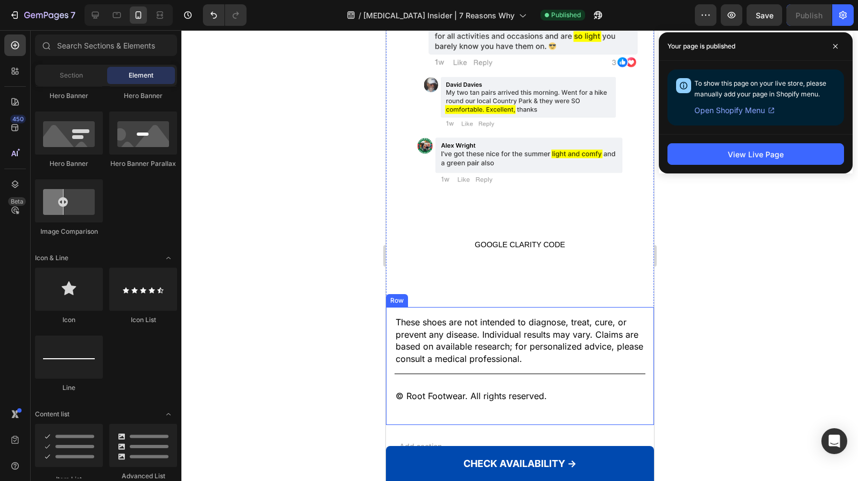
click at [611, 394] on p "© Root Footwear. All rights reserved." at bounding box center [519, 396] width 249 height 12
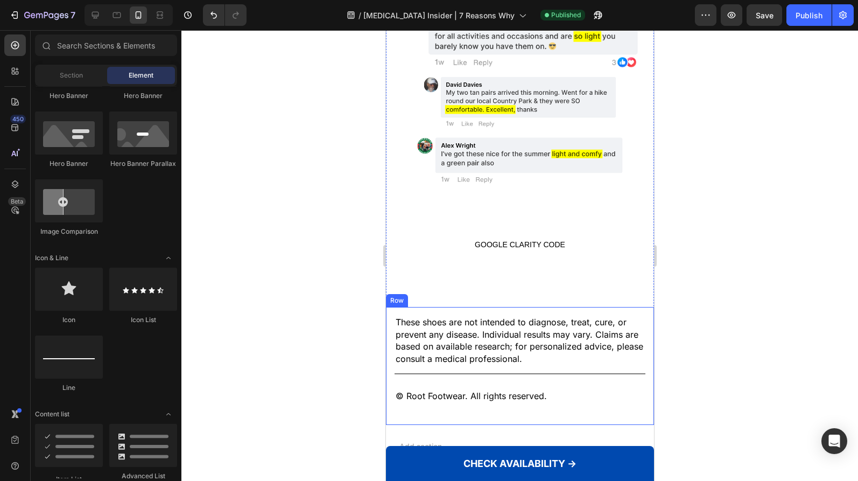
click at [530, 399] on div "These shoes are not intended to diagnose, treat, cure, or prevent any disease. …" at bounding box center [519, 366] width 251 height 118
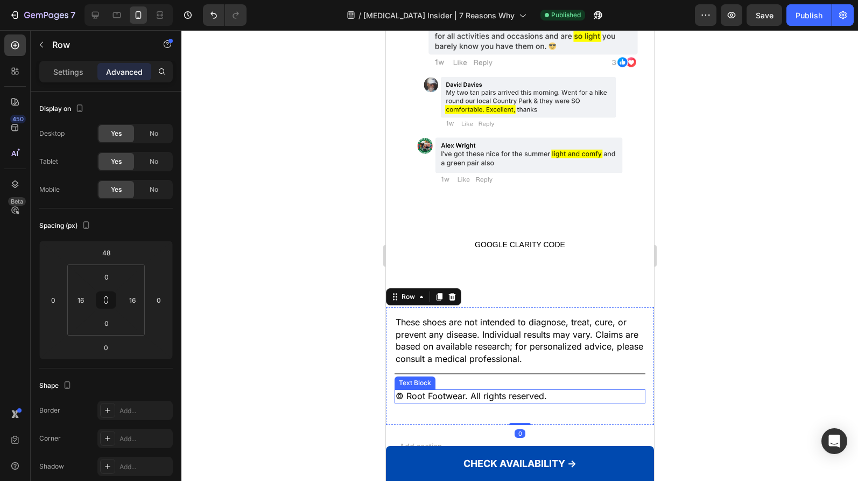
click at [529, 396] on span "© Root Footwear. All rights reserved." at bounding box center [470, 395] width 151 height 11
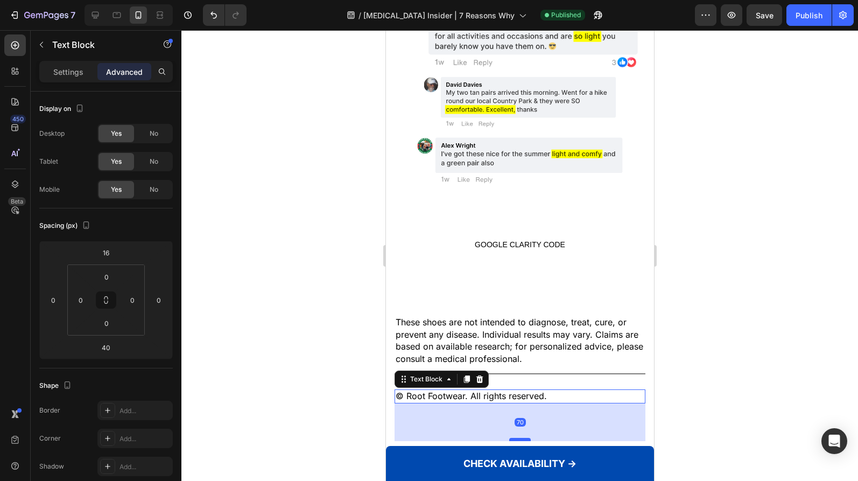
drag, startPoint x: 518, startPoint y: 419, endPoint x: 522, endPoint y: 435, distance: 16.6
click at [522, 438] on div at bounding box center [520, 439] width 22 height 3
type input "70"
click at [710, 383] on div at bounding box center [519, 255] width 677 height 451
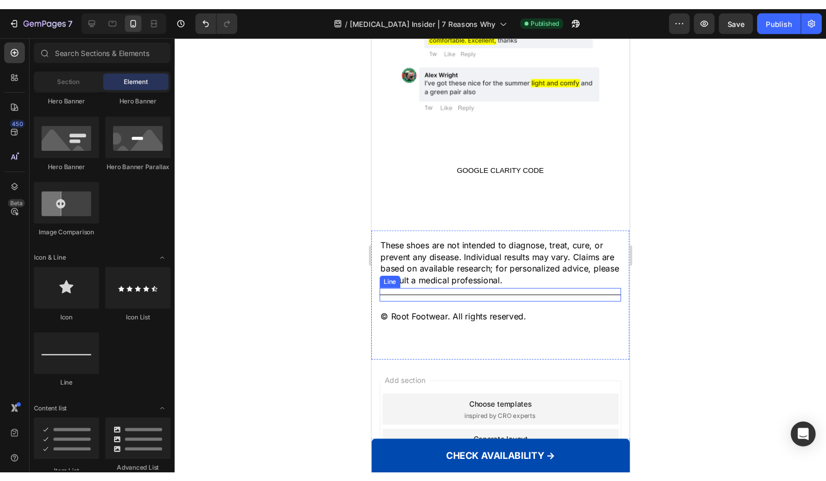
scroll to position [2531, 0]
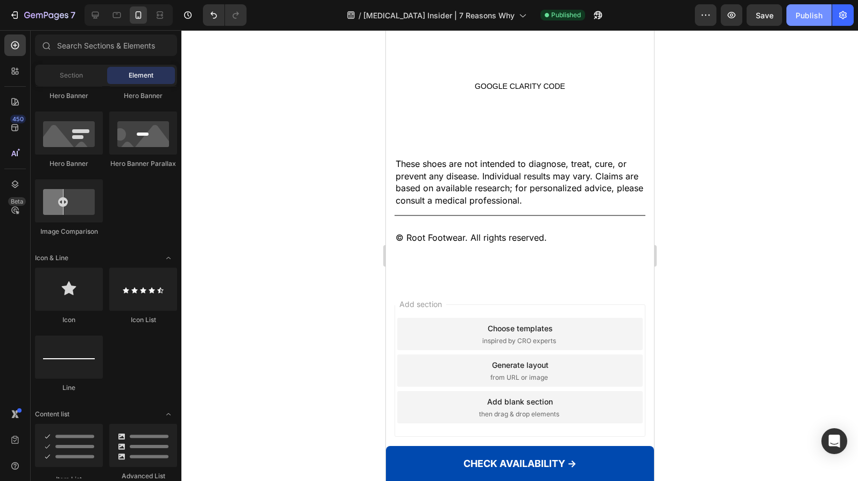
click at [801, 22] on button "Publish" at bounding box center [809, 15] width 45 height 22
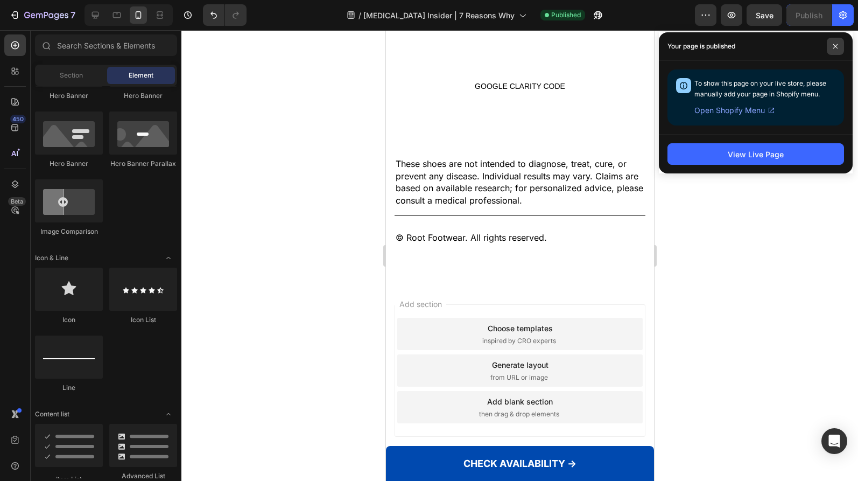
click at [834, 35] on div "Your page is published" at bounding box center [756, 46] width 194 height 29
click at [838, 49] on span at bounding box center [835, 46] width 17 height 17
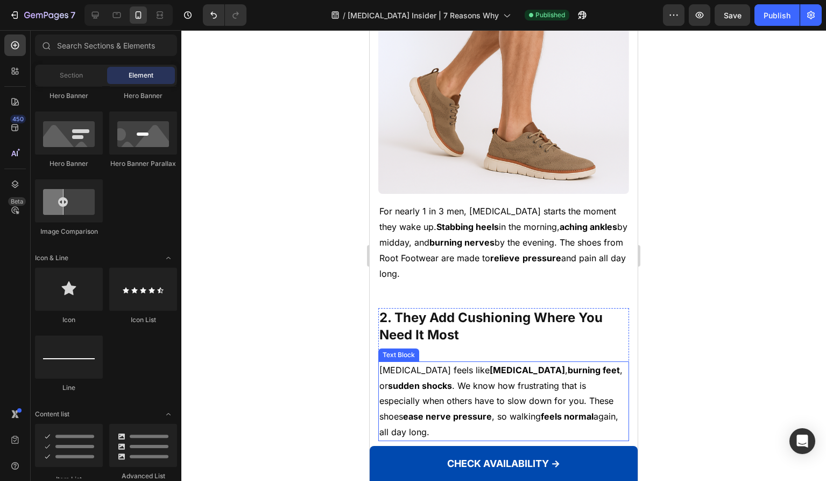
scroll to position [0, 0]
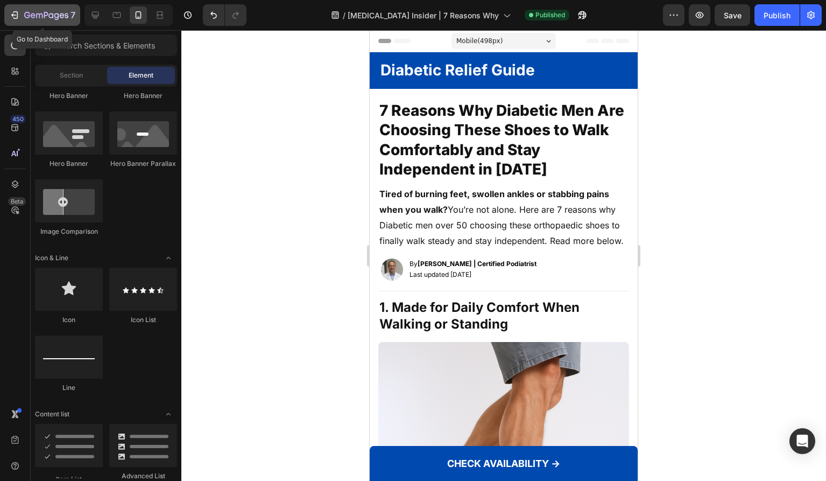
click at [14, 10] on icon "button" at bounding box center [14, 15] width 11 height 11
